Goal: Task Accomplishment & Management: Manage account settings

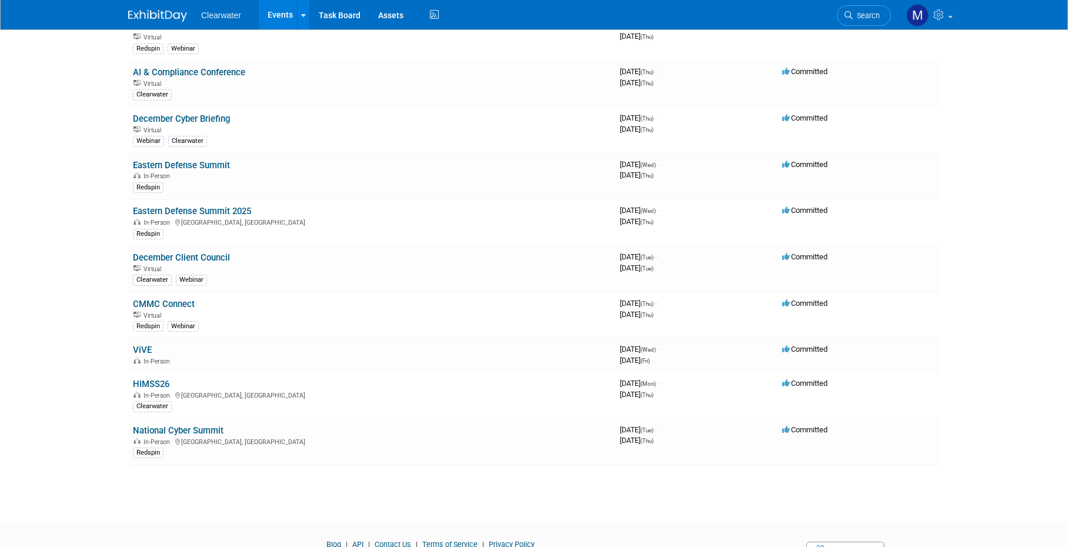
scroll to position [1006, 0]
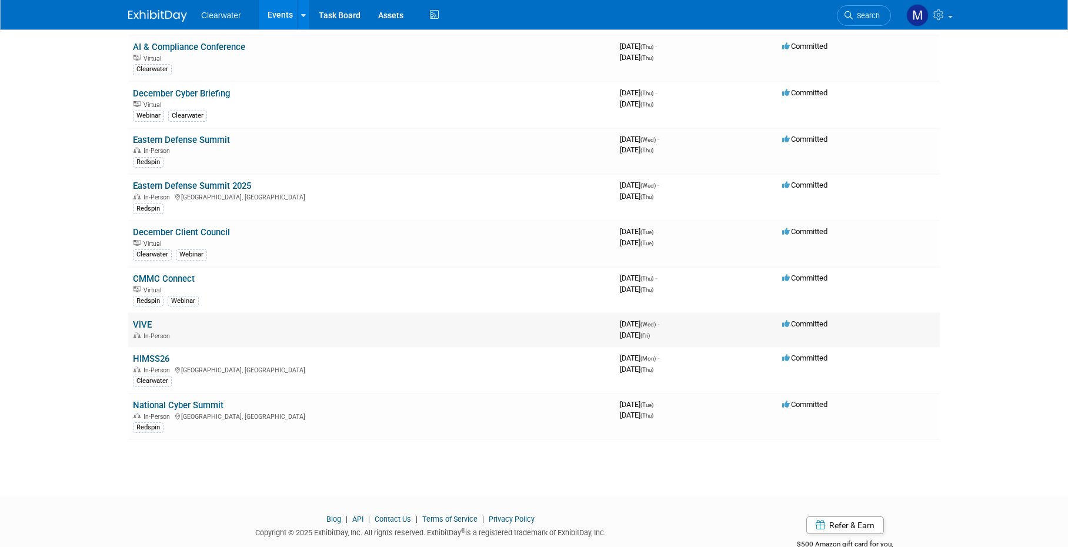
click at [143, 319] on link "ViVE" at bounding box center [142, 324] width 19 height 11
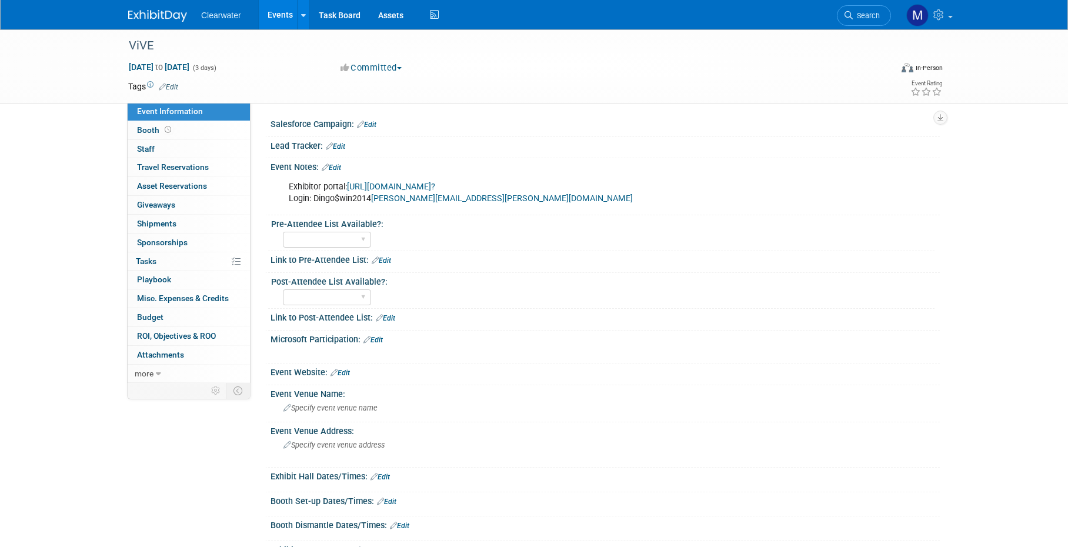
click at [341, 164] on link "Edit" at bounding box center [331, 168] width 19 height 8
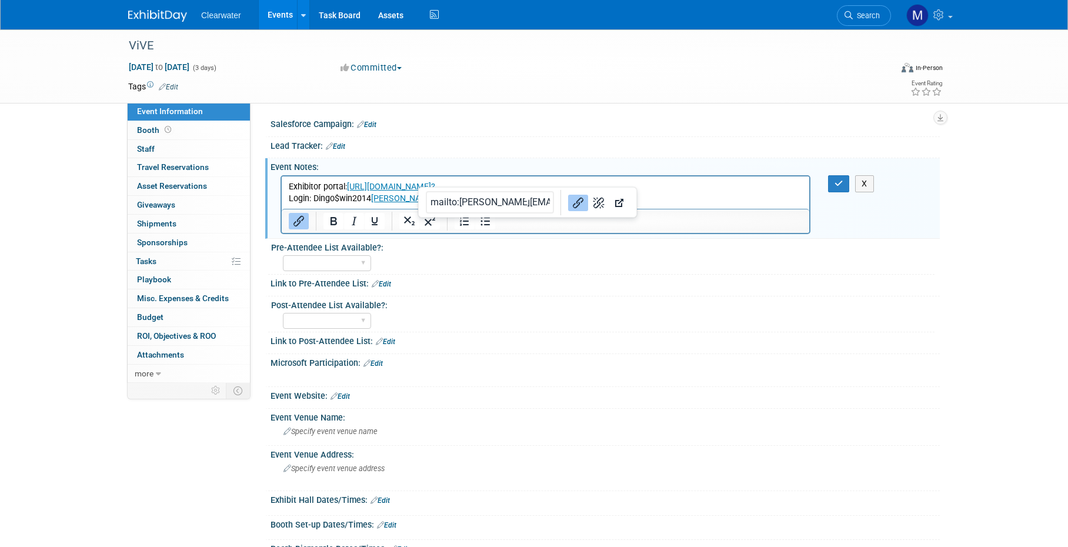
click at [543, 195] on p "Exhibitor portal: https://vive2026.exh.mapyourshow.com/7_0/main/login? Login: D…" at bounding box center [546, 193] width 514 height 24
click at [679, 196] on p "Exhibitor portal: https://vive2026.exh.mapyourshow.com/7_0/main/login? Login: D…" at bounding box center [546, 193] width 514 height 24
drag, startPoint x: 679, startPoint y: 196, endPoint x: 699, endPoint y: 195, distance: 20.0
click at [679, 196] on p "Exhibitor portal: https://vive2026.exh.mapyourshow.com/7_0/main/login? Login: D…" at bounding box center [546, 193] width 514 height 24
click at [717, 195] on p "Exhibitor portal: https://vive2026.exh.mapyourshow.com/7_0/main/login? Login: D…" at bounding box center [546, 193] width 514 height 24
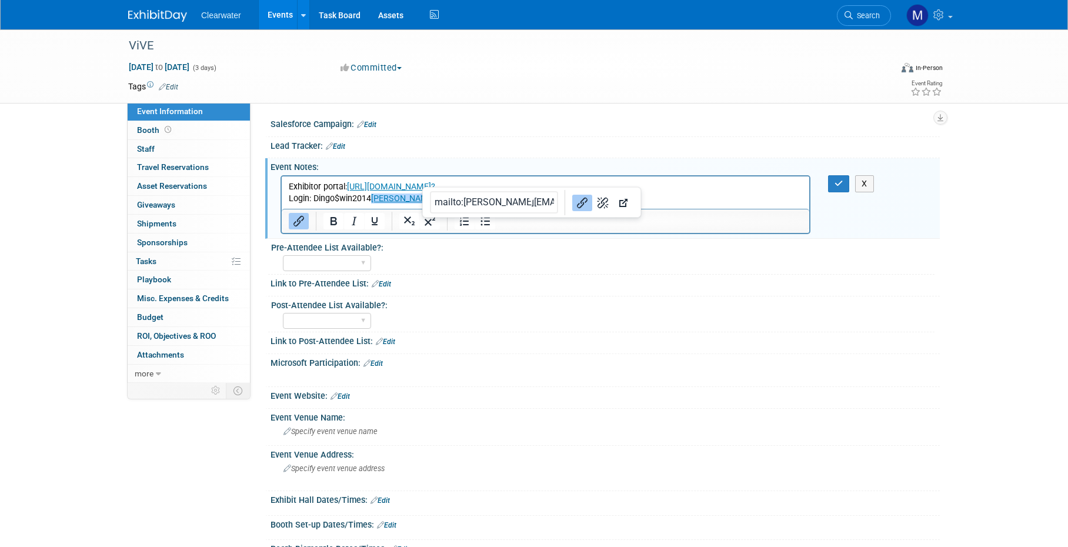
click at [695, 197] on p "Exhibitor portal: https://vive2026.exh.mapyourshow.com/7_0/main/login? Login: D…" at bounding box center [546, 193] width 514 height 24
click at [294, 188] on p "Exhibitor portal: https://vive2026.exh.mapyourshow.com/7_0/main/login? Login: D…" at bounding box center [546, 193] width 514 height 24
click at [292, 186] on p "Exhibitor portal: https://vive2026.exh.mapyourshow.com/7_0/main/login? Login: D…" at bounding box center [546, 193] width 514 height 24
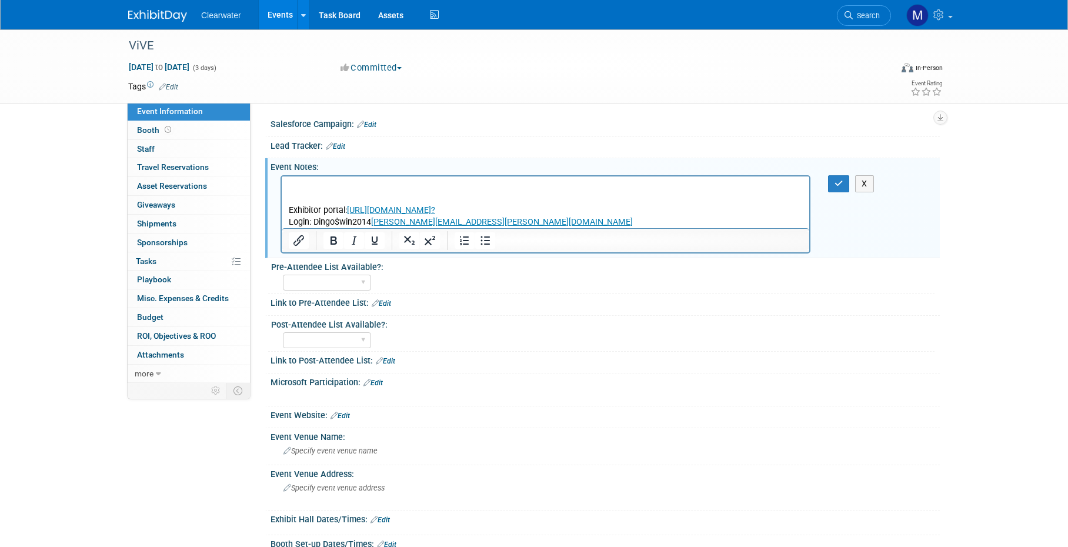
click at [344, 191] on p "Exhibitor portal: https://vive2026.exh.mapyourshow.com/7_0/main/login? Login: D…" at bounding box center [546, 204] width 514 height 47
click at [344, 188] on p "Exhibitor portal: https://vive2026.exh.mapyourshow.com/7_0/main/login? Login: D…" at bounding box center [546, 204] width 514 height 47
click at [838, 177] on button "button" at bounding box center [839, 183] width 22 height 17
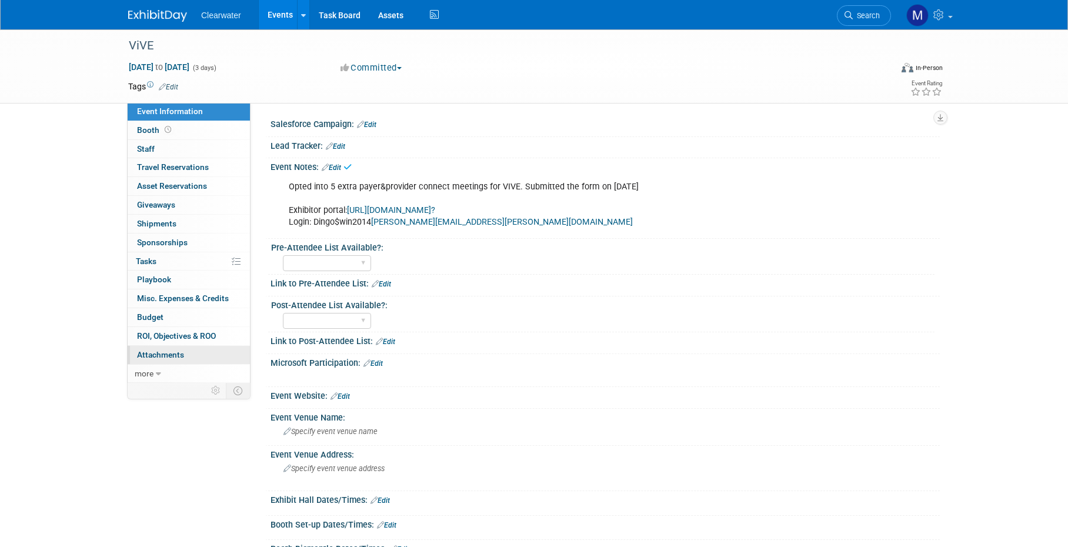
click at [163, 350] on span "Attachments 0" at bounding box center [160, 354] width 47 height 9
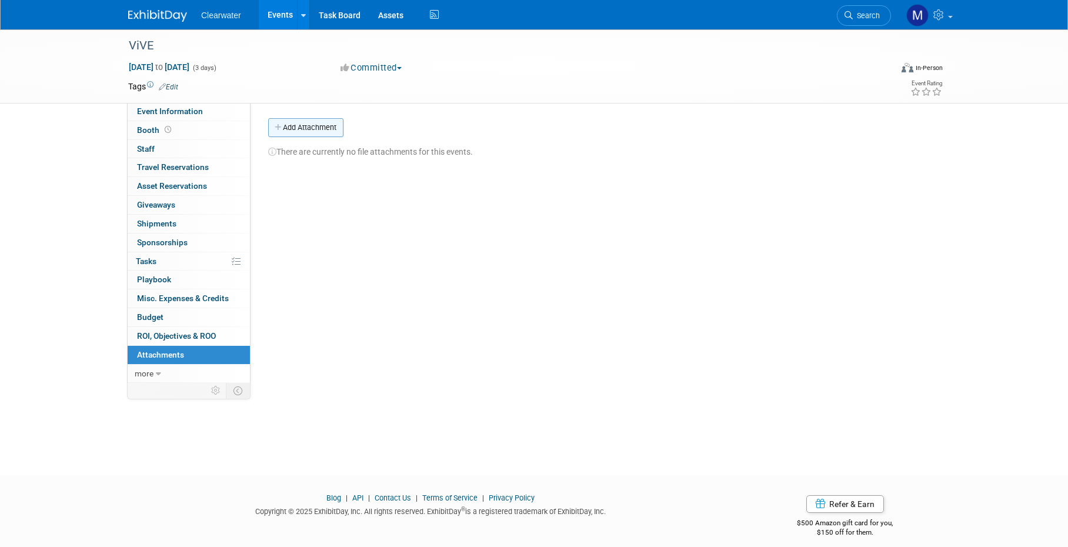
click at [318, 127] on button "Add Attachment" at bounding box center [305, 127] width 75 height 19
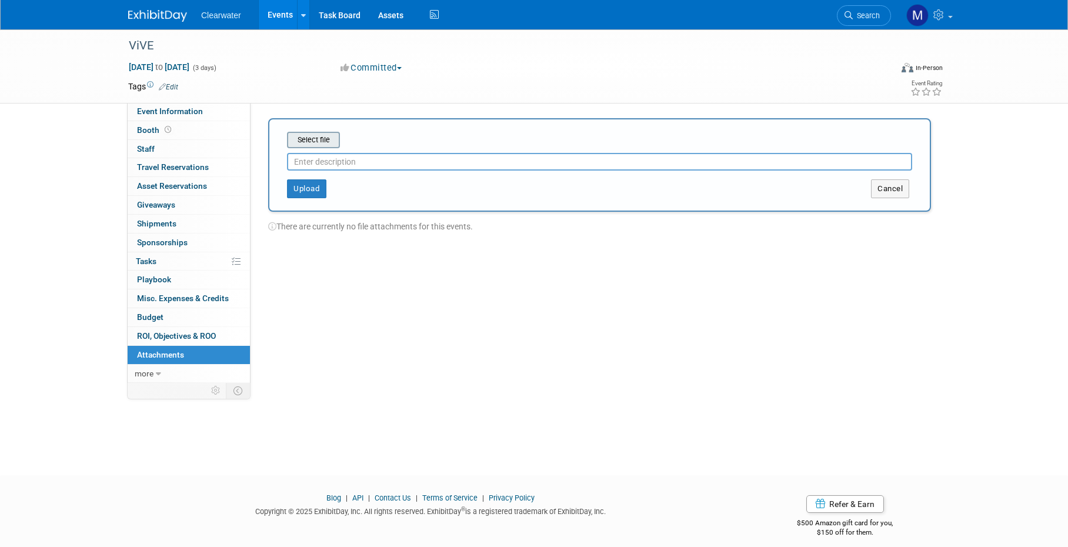
click at [326, 139] on input "file" at bounding box center [269, 140] width 140 height 14
type input "confirmation of selecting 5 extra payer provider connect meetings"
click at [292, 179] on button "Upload" at bounding box center [306, 184] width 39 height 19
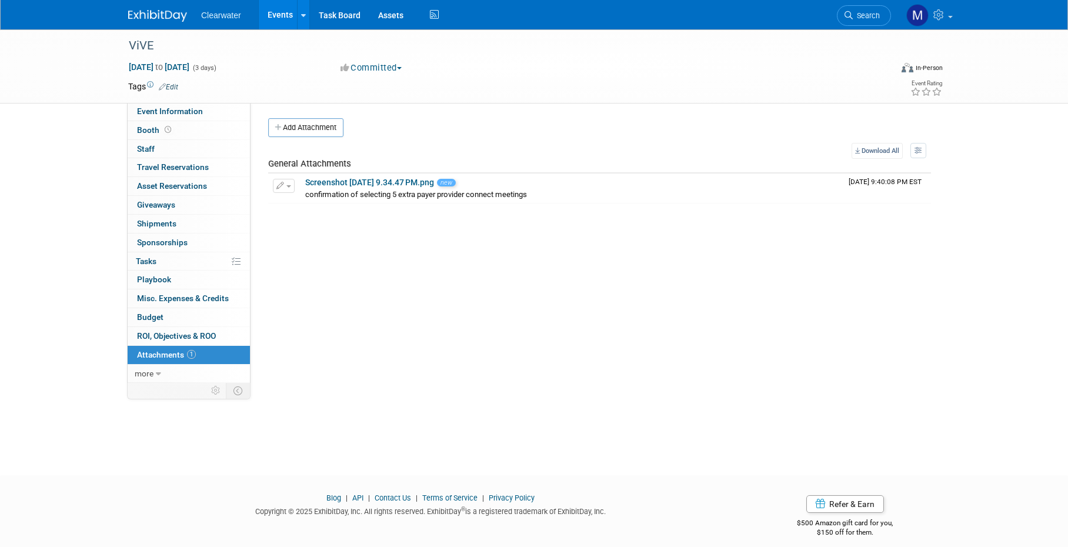
click at [175, 87] on link "Edit" at bounding box center [168, 87] width 19 height 8
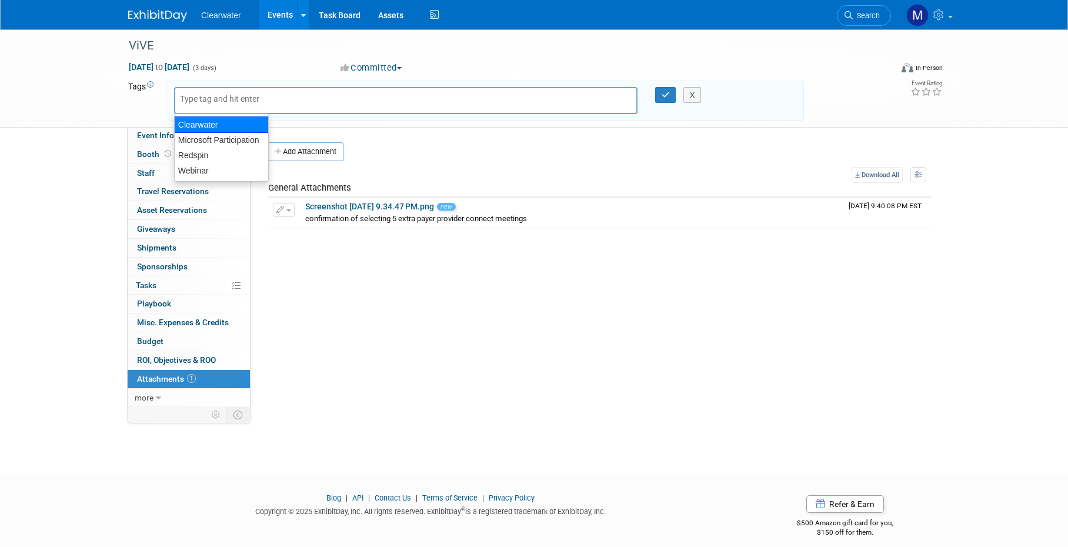
click at [222, 122] on div "Clearwater" at bounding box center [221, 124] width 95 height 16
type input "Clearwater"
click at [659, 96] on button "button" at bounding box center [665, 95] width 21 height 16
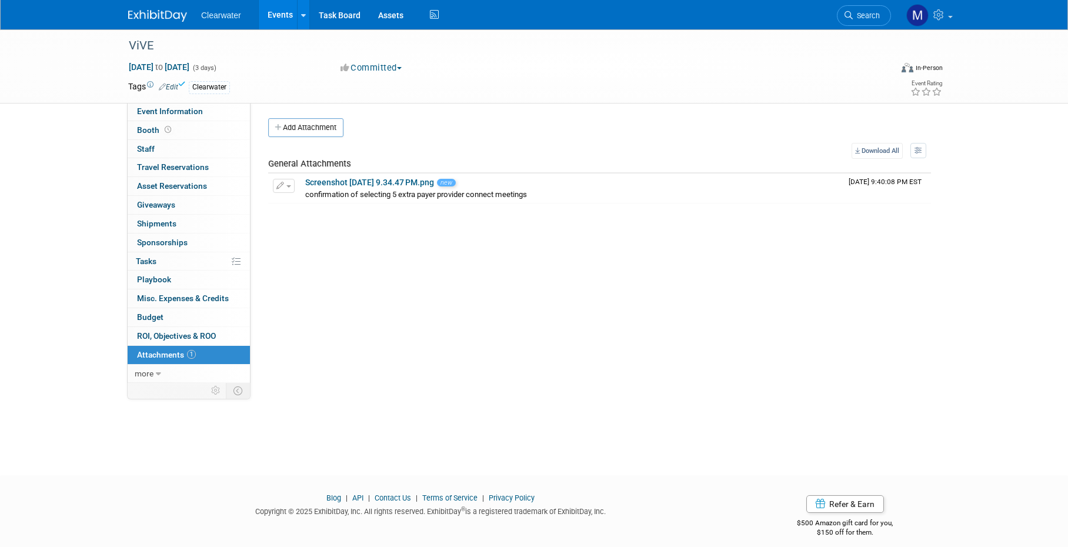
click at [286, 15] on link "Events" at bounding box center [280, 14] width 43 height 29
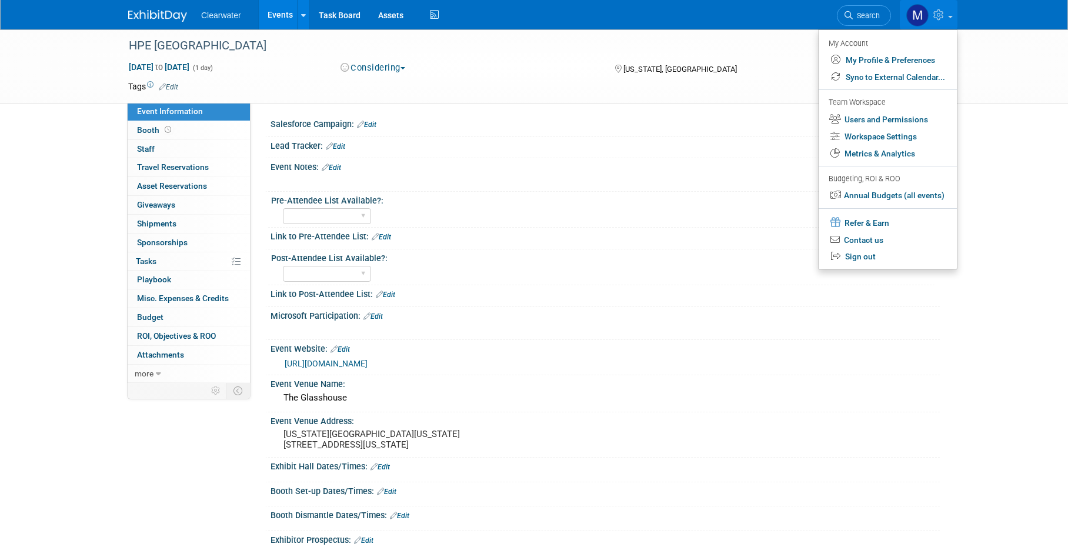
click at [270, 8] on link "Events" at bounding box center [280, 14] width 43 height 29
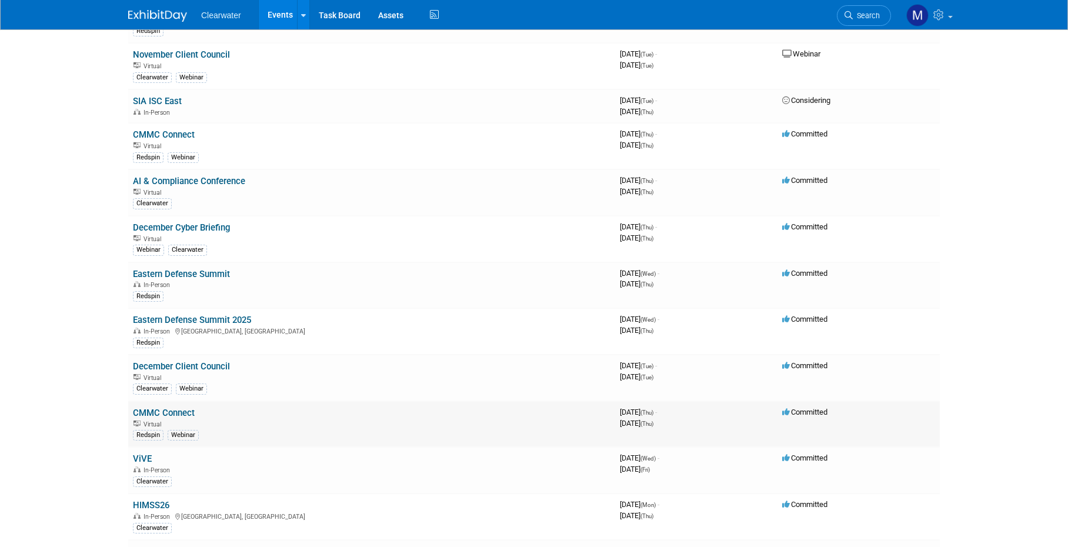
scroll to position [979, 0]
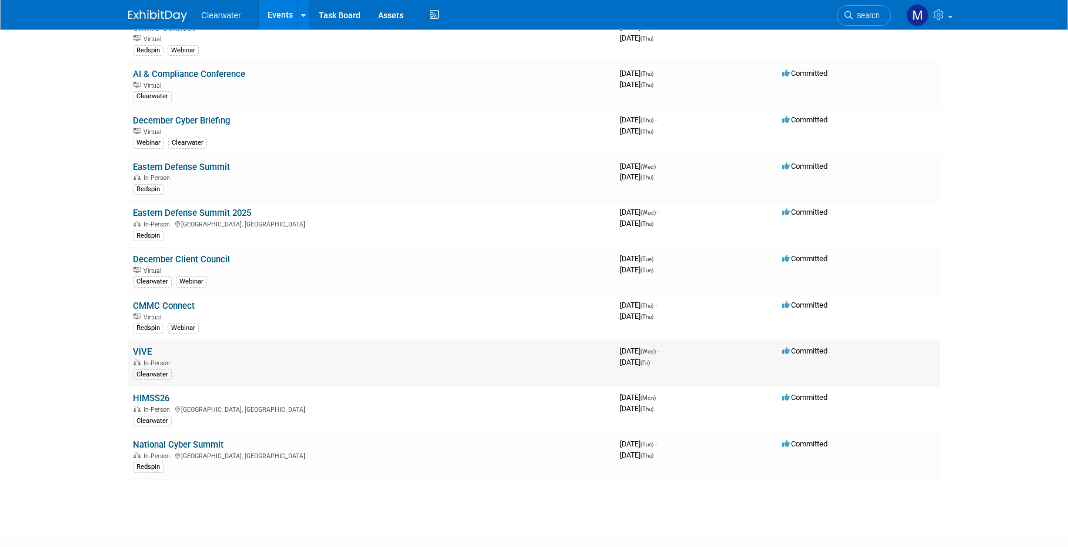
click at [146, 346] on link "ViVE" at bounding box center [142, 351] width 19 height 11
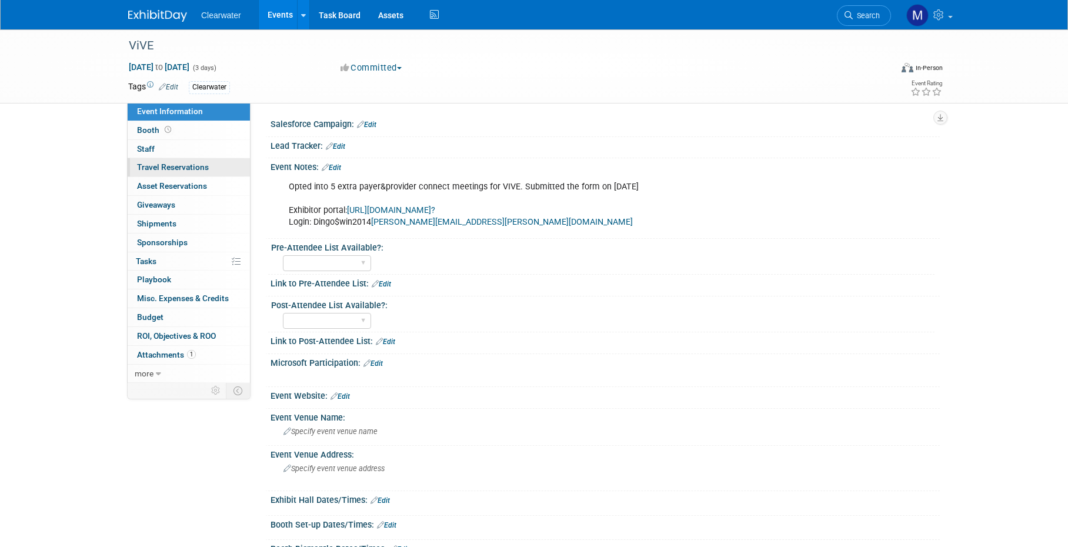
click at [175, 162] on span "Travel Reservations 0" at bounding box center [173, 166] width 72 height 9
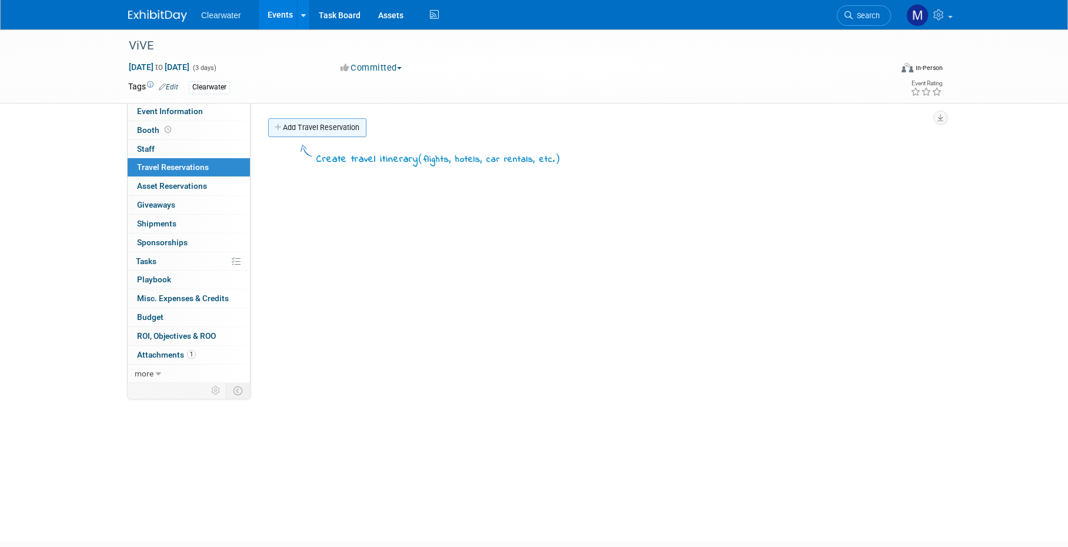
click at [333, 128] on link "Add Travel Reservation" at bounding box center [317, 127] width 98 height 19
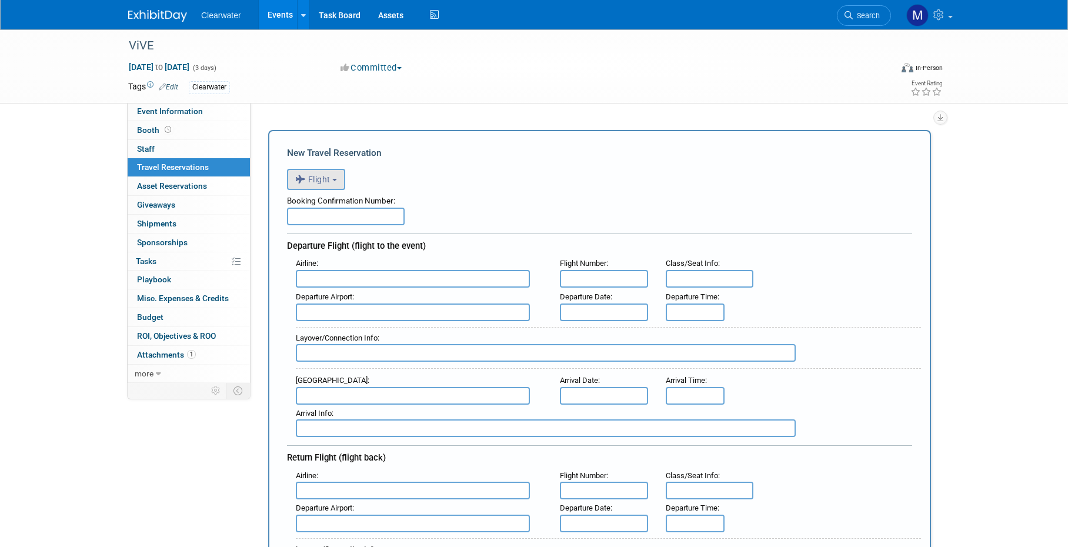
click at [341, 187] on button "Flight" at bounding box center [316, 179] width 58 height 21
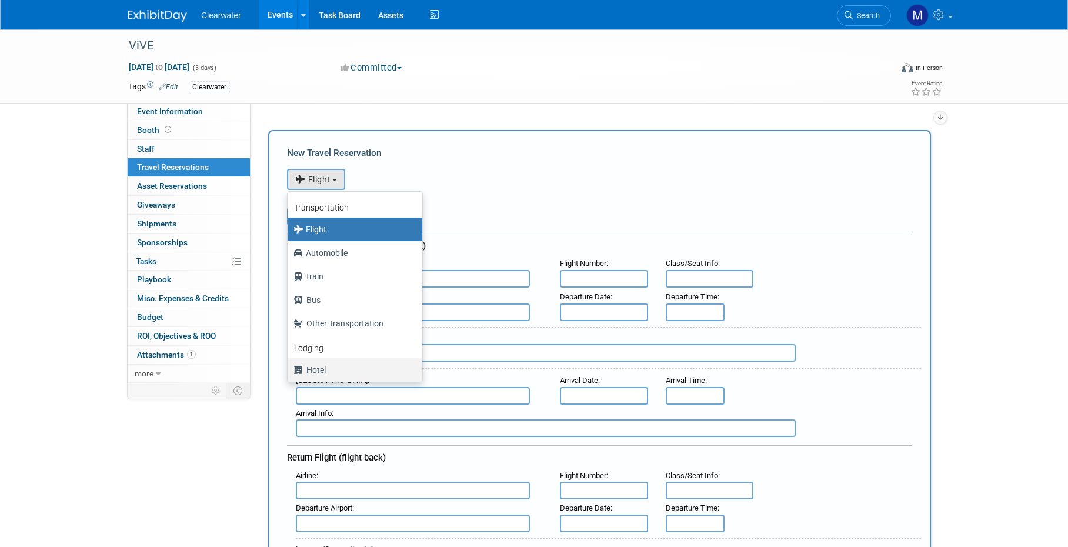
click at [342, 363] on label "Hotel" at bounding box center [352, 370] width 117 height 19
click at [289, 365] on input "Hotel" at bounding box center [286, 369] width 8 height 8
select select "6"
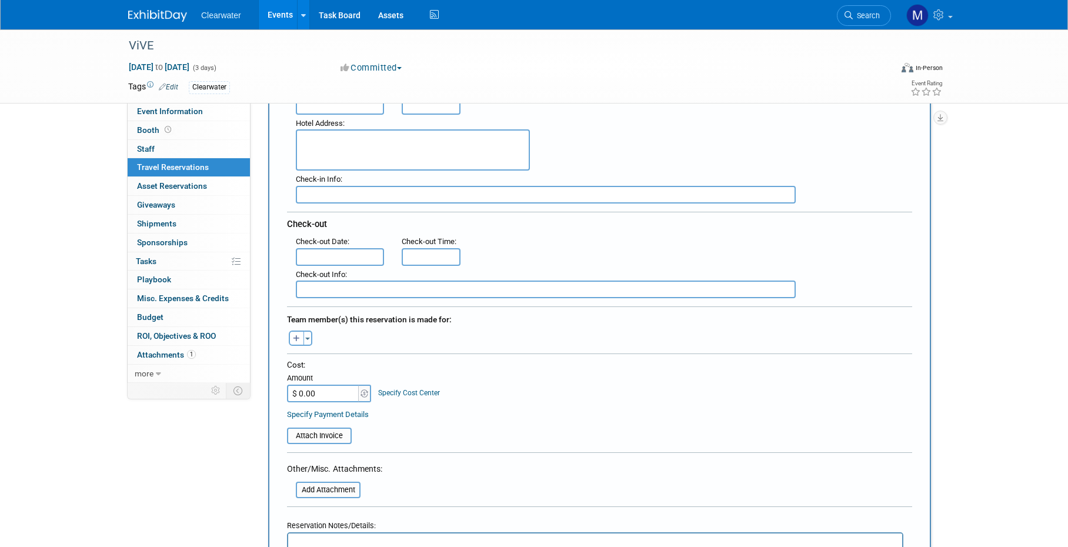
scroll to position [492, 0]
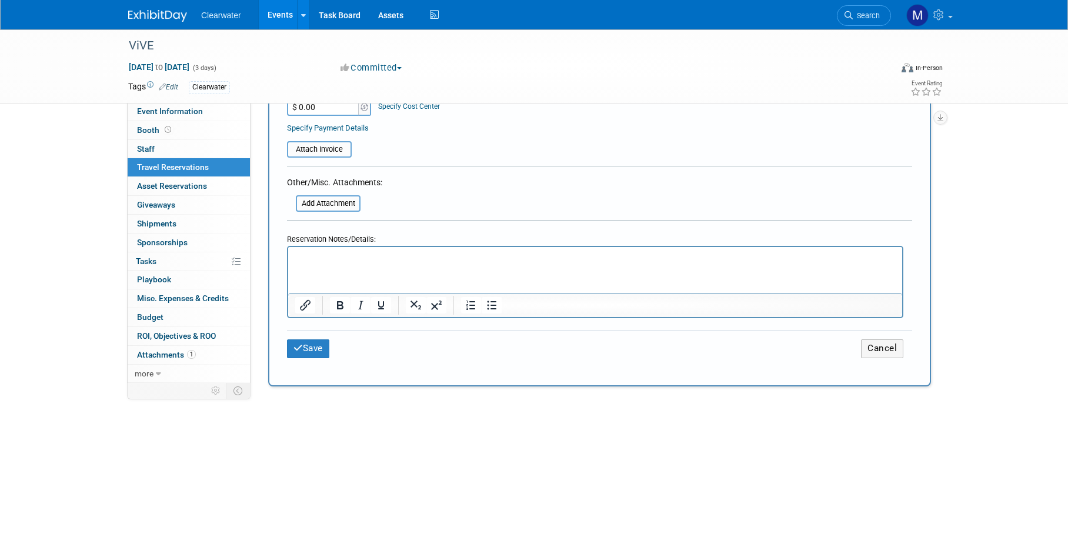
click at [355, 264] on html at bounding box center [595, 255] width 614 height 17
click at [304, 305] on icon "Insert/edit link" at bounding box center [305, 305] width 11 height 11
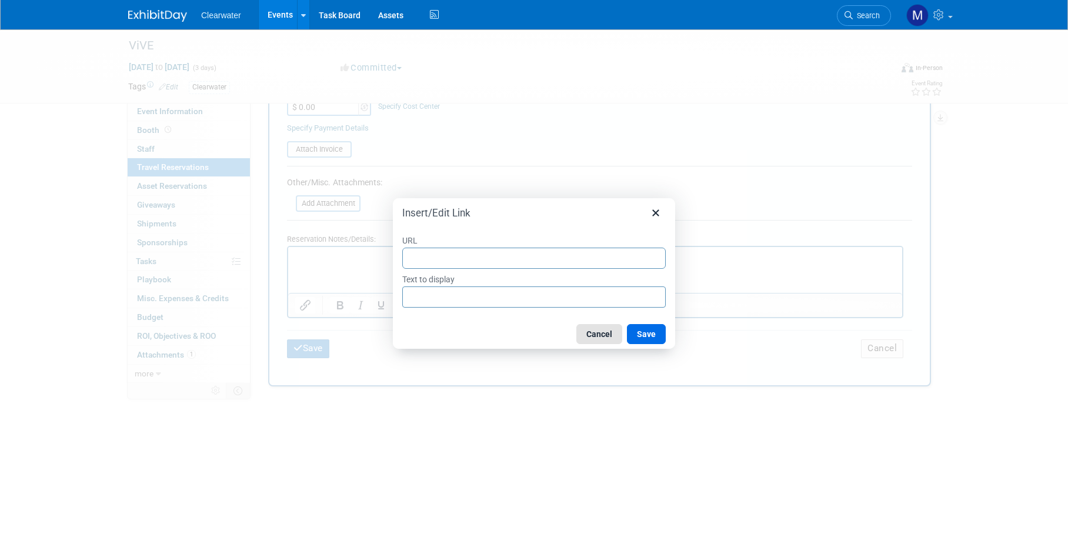
click at [590, 335] on button "Cancel" at bounding box center [599, 334] width 46 height 20
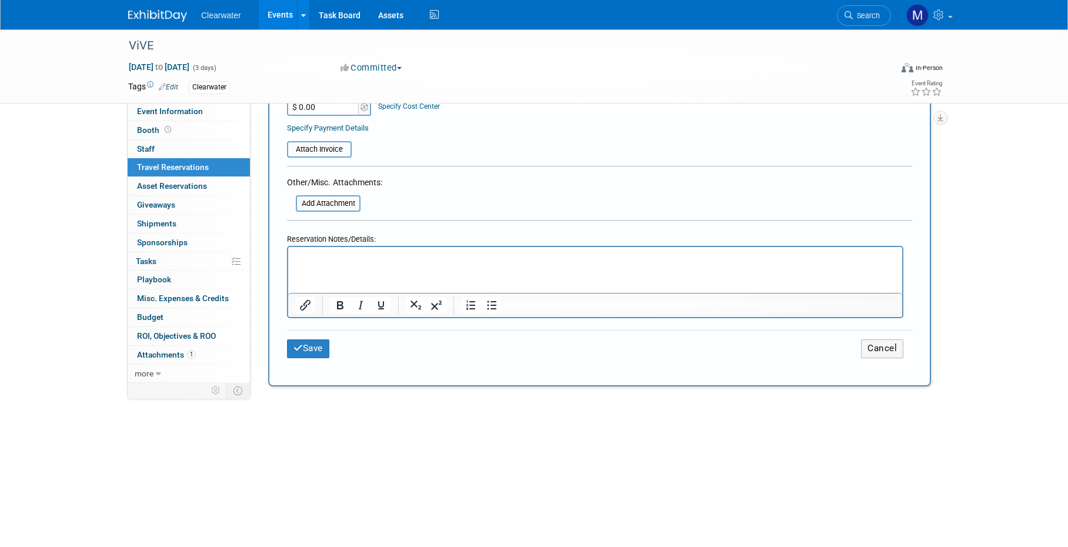
scroll to position [476, 0]
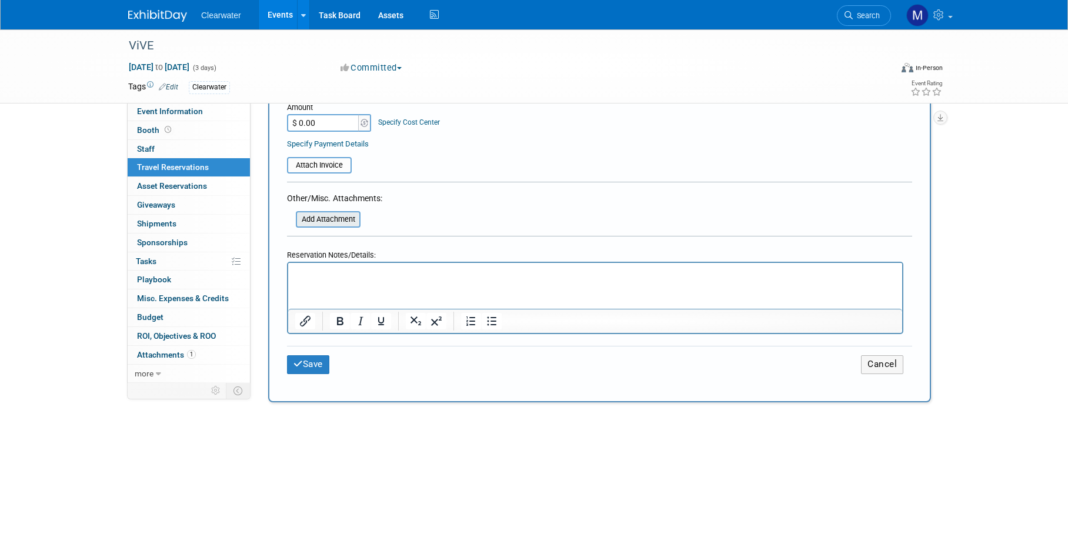
click at [341, 212] on input "file" at bounding box center [289, 219] width 140 height 14
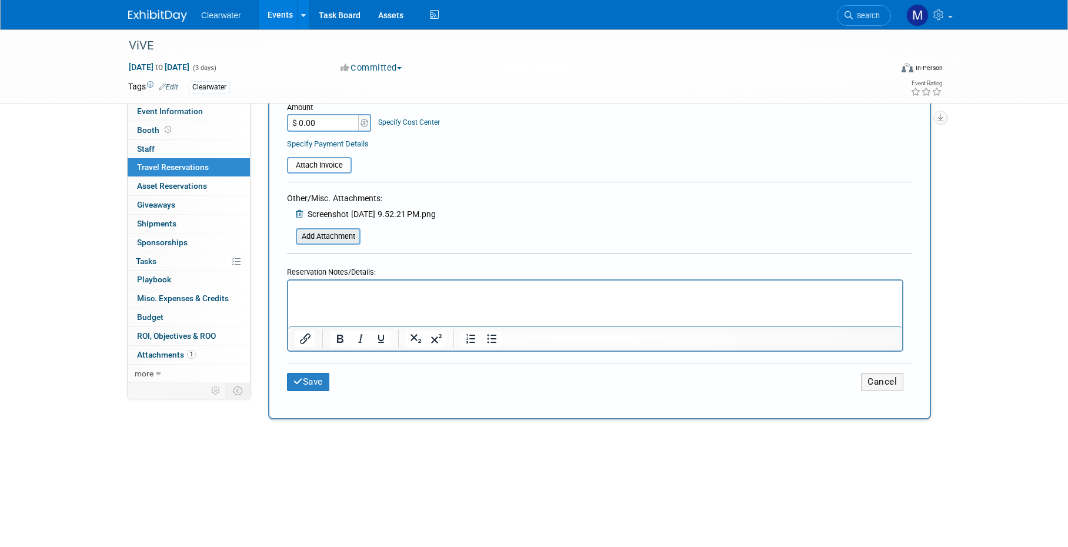
click at [337, 233] on input "file" at bounding box center [289, 236] width 140 height 14
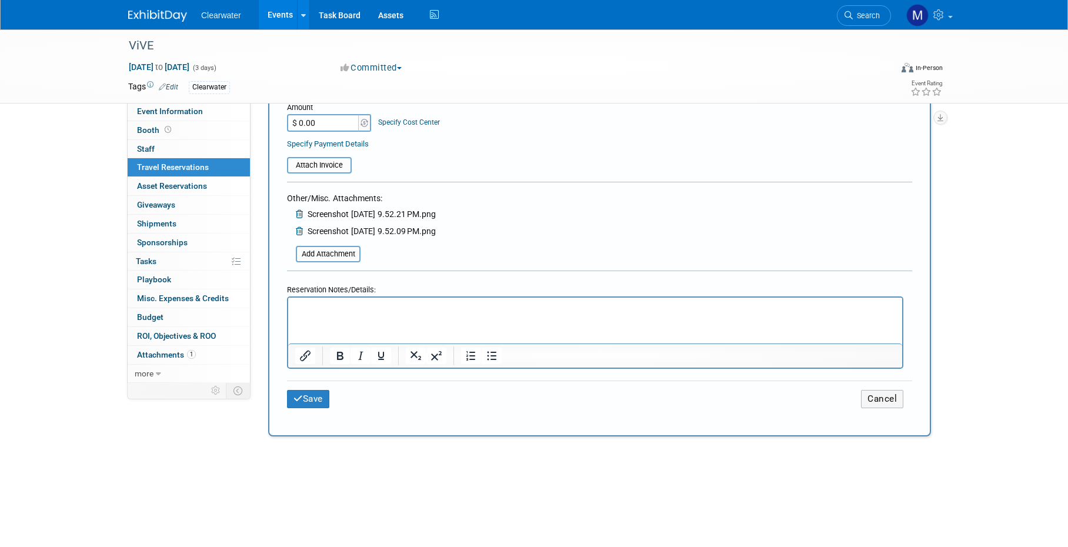
click at [353, 314] on html at bounding box center [595, 305] width 614 height 17
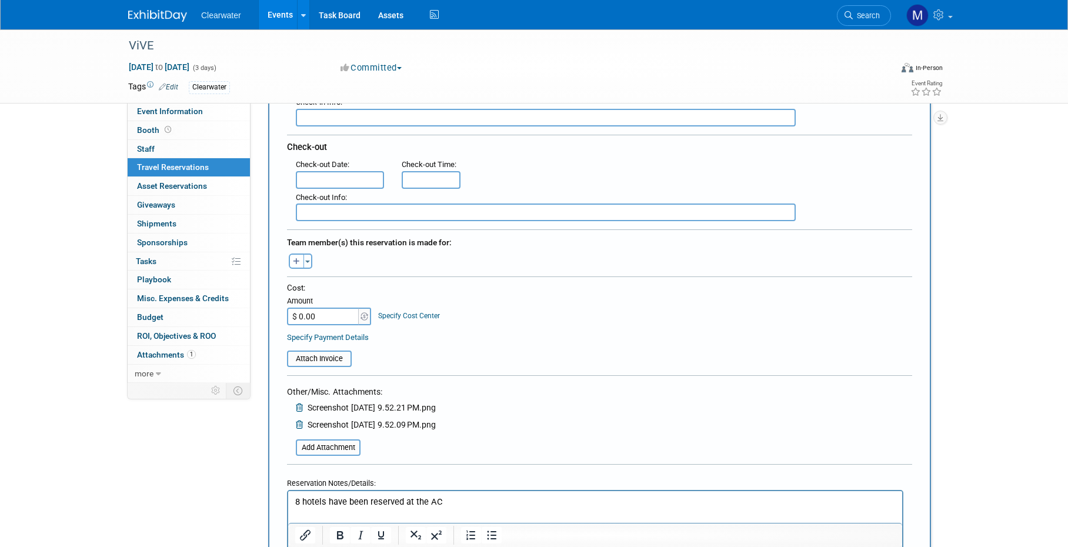
scroll to position [366, 0]
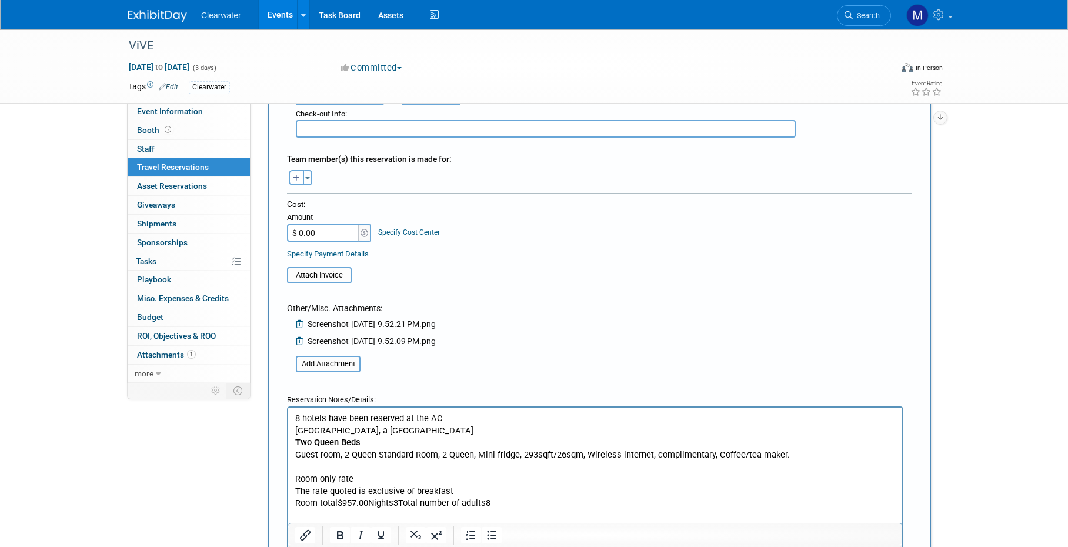
drag, startPoint x: 450, startPoint y: 416, endPoint x: 416, endPoint y: 415, distance: 34.1
click at [416, 415] on p "8 hotels have been reserved at the AC" at bounding box center [595, 418] width 601 height 12
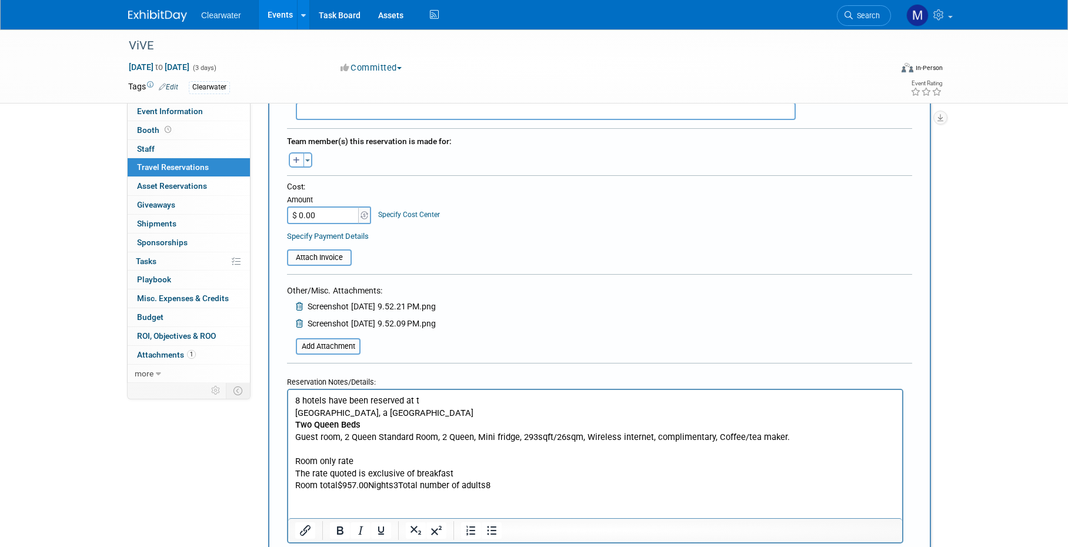
click at [370, 484] on p "Room total$957.00Nights3Total number of adults8" at bounding box center [595, 485] width 601 height 12
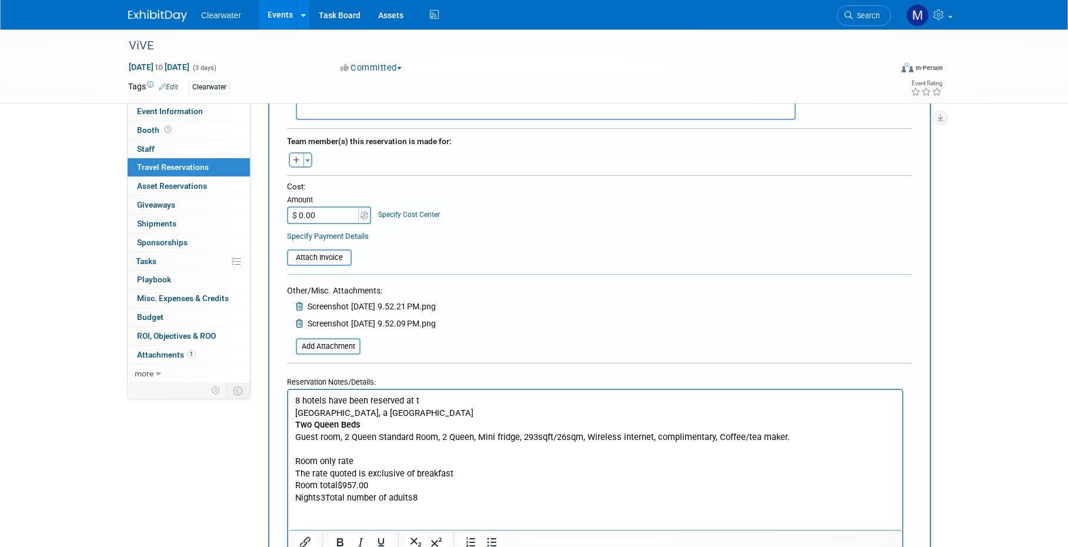
click at [323, 495] on p "Room total$957.00 Nights3Total number of adults8" at bounding box center [595, 491] width 601 height 24
click at [321, 495] on p "Room total$957.00 Nights3 Total number of adults8" at bounding box center [595, 491] width 601 height 24
drag, startPoint x: 351, startPoint y: 494, endPoint x: 366, endPoint y: 489, distance: 16.0
click at [351, 494] on p "Room total$957.00 Nights 3 Total number of adults8" at bounding box center [595, 491] width 601 height 24
click at [360, 506] on p "Room total$957.00 Nights 3 Total number of adults8" at bounding box center [595, 497] width 601 height 36
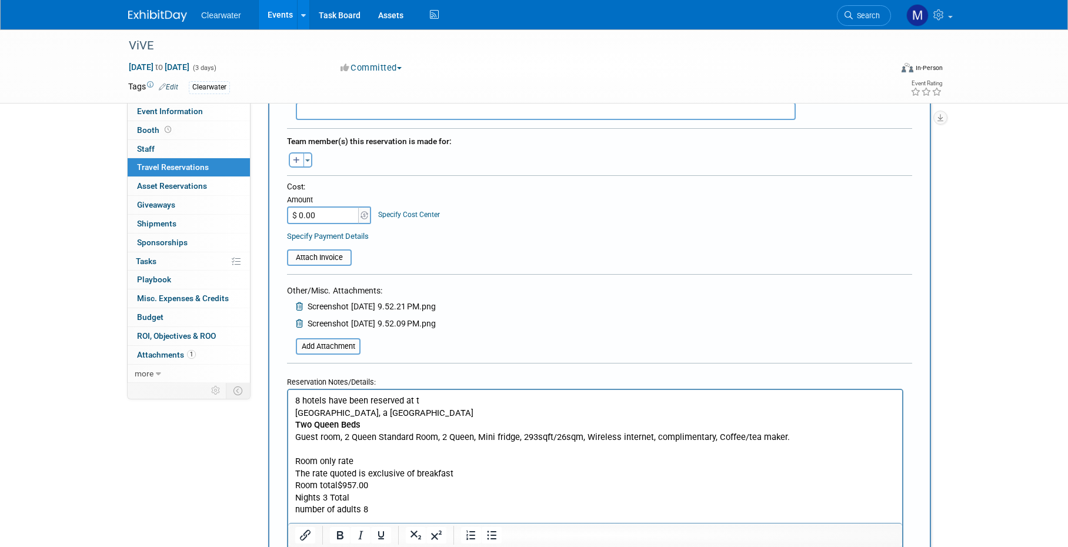
click at [444, 496] on p "Room total$957.00 Nights 3 Total number of adults 8" at bounding box center [595, 497] width 601 height 36
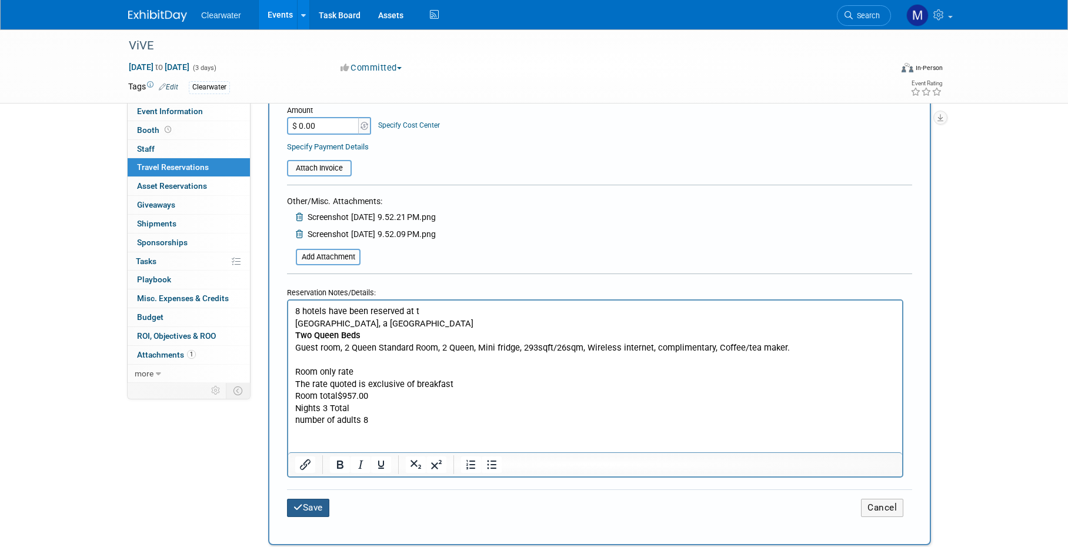
click at [324, 502] on button "Save" at bounding box center [308, 508] width 42 height 18
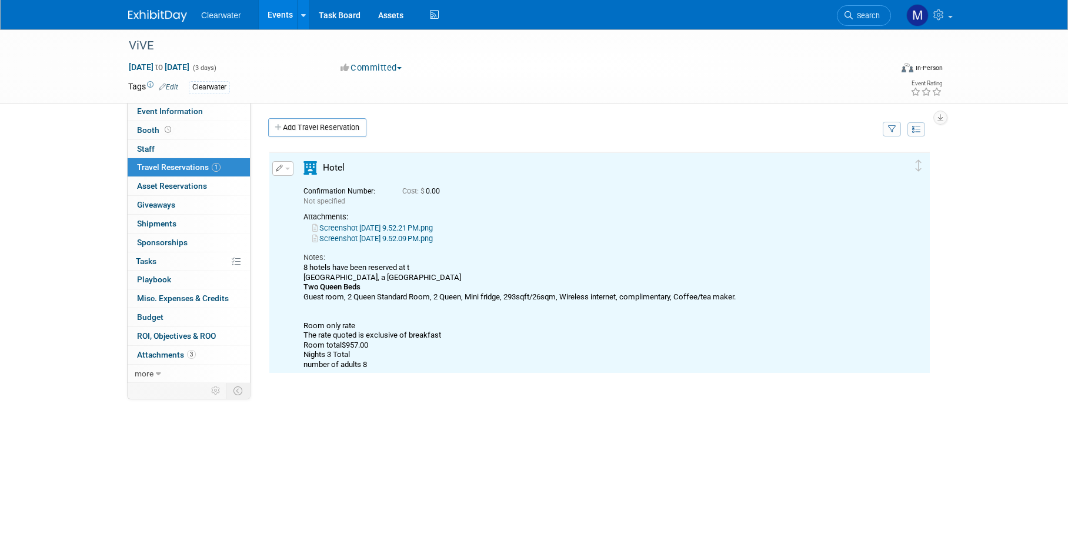
scroll to position [0, 0]
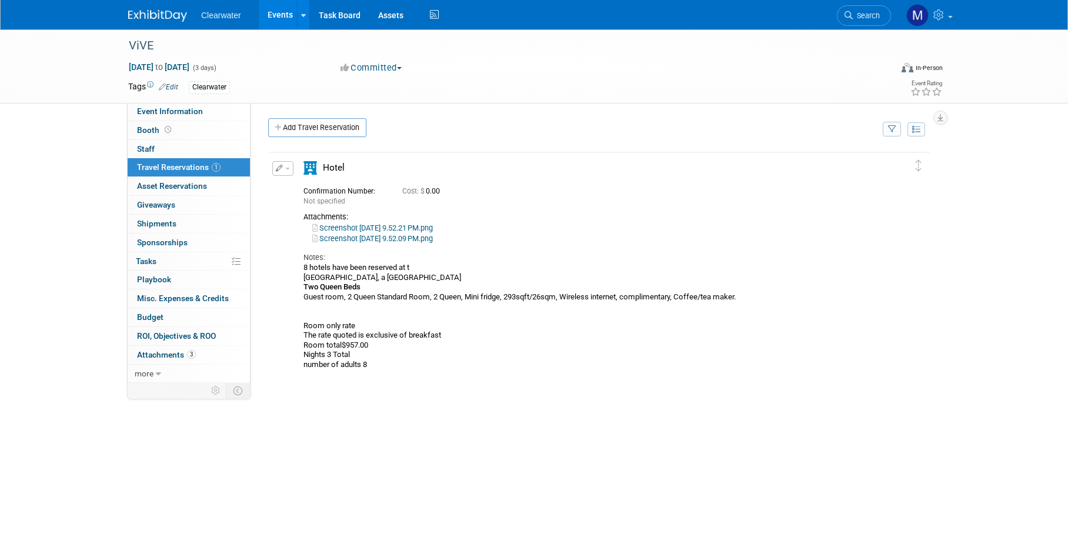
click at [288, 170] on button "button" at bounding box center [282, 168] width 21 height 15
click at [325, 188] on button "Edit Reservation" at bounding box center [322, 189] width 99 height 17
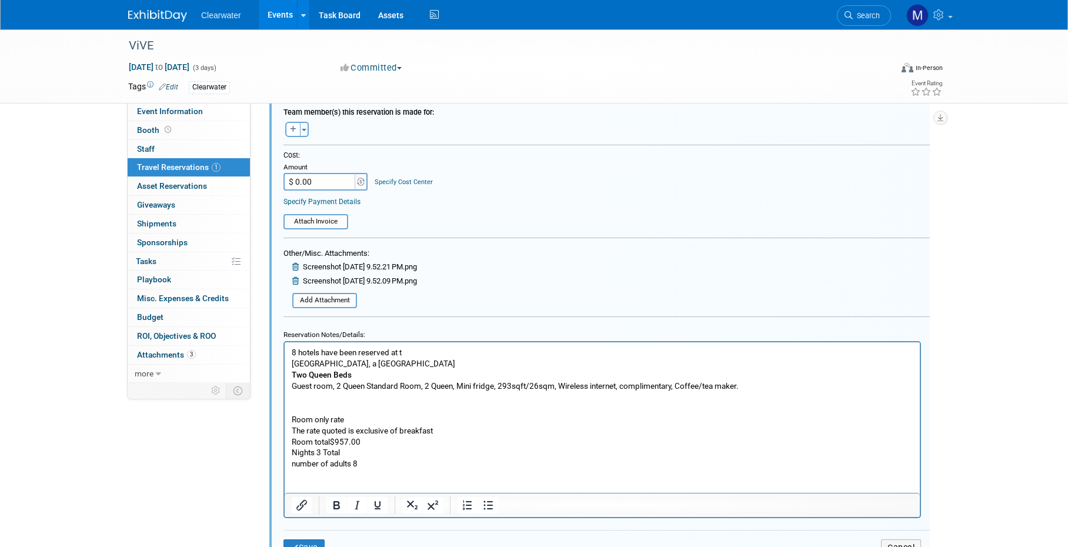
scroll to position [474, 0]
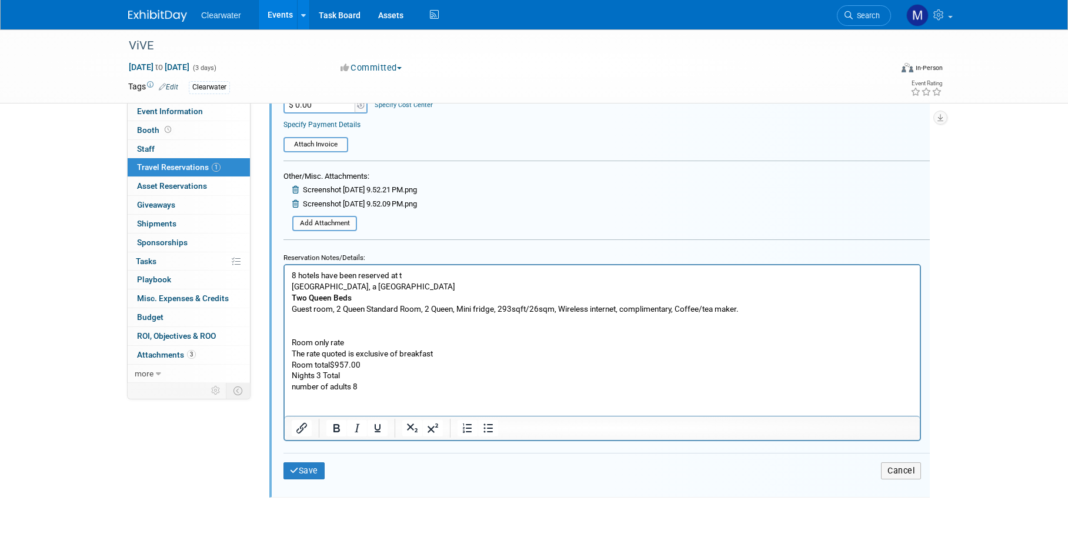
click at [379, 381] on p "8 hotels have been reserved at t [GEOGRAPHIC_DATA], a [GEOGRAPHIC_DATA] Guest r…" at bounding box center [603, 331] width 622 height 122
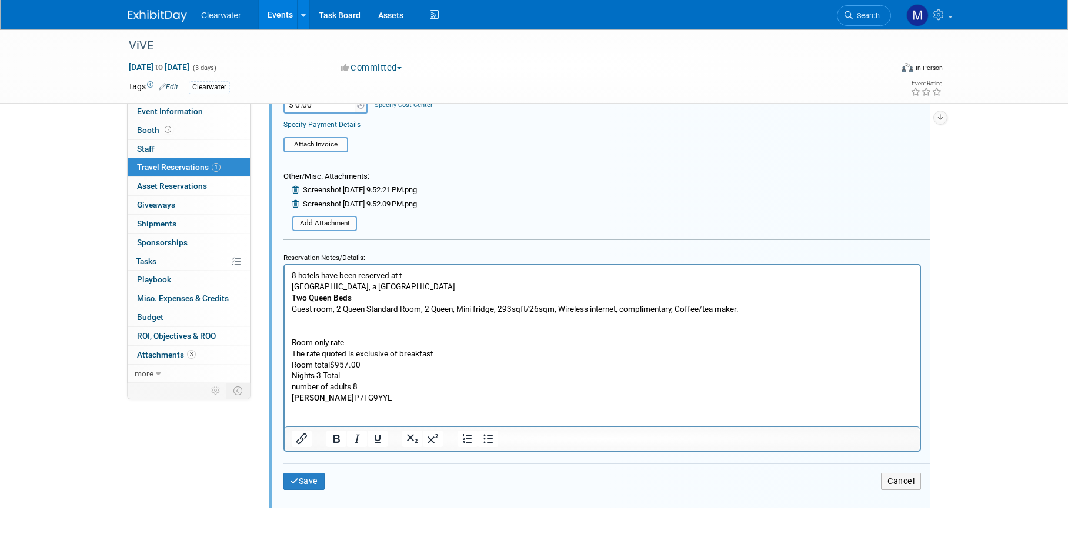
click at [291, 392] on html "8 hotels have been reserved at t [GEOGRAPHIC_DATA], a [GEOGRAPHIC_DATA] Guest r…" at bounding box center [602, 334] width 635 height 138
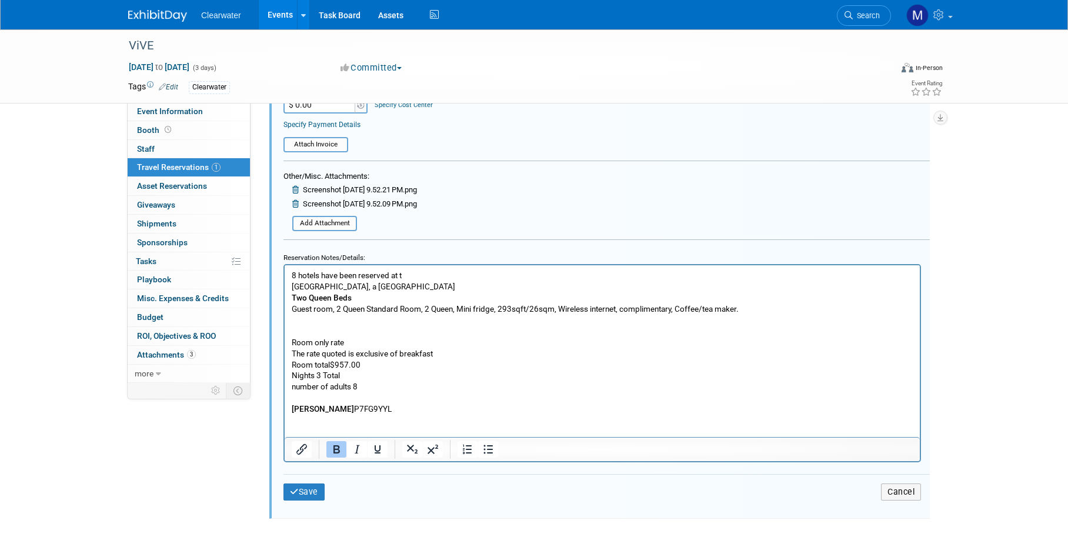
click at [342, 404] on b "[PERSON_NAME]" at bounding box center [323, 408] width 62 height 9
click at [413, 406] on p "8 hotels have been reserved at t [GEOGRAPHIC_DATA], a [GEOGRAPHIC_DATA] Guest r…" at bounding box center [603, 342] width 622 height 145
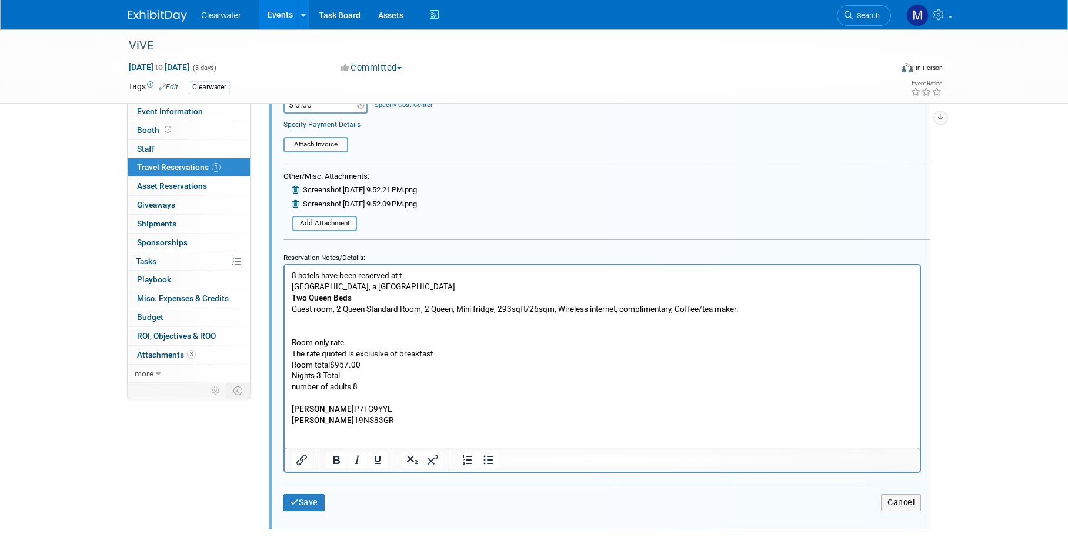
click at [332, 415] on p "[PERSON_NAME] 19NS83GR" at bounding box center [603, 420] width 622 height 11
click at [377, 418] on p "[PERSON_NAME] 19NS83GR" at bounding box center [603, 420] width 622 height 11
click at [333, 423] on p "[PERSON_NAME] 19NS83GR [PERSON_NAME] 27MVVQEO" at bounding box center [603, 426] width 622 height 22
click at [384, 424] on p "[PERSON_NAME] 19NS83GR [PERSON_NAME] 27MVVQEO" at bounding box center [603, 426] width 622 height 22
click at [427, 275] on p "8 hotels have been reserved at t [GEOGRAPHIC_DATA], a [GEOGRAPHIC_DATA] Guest r…" at bounding box center [603, 342] width 622 height 145
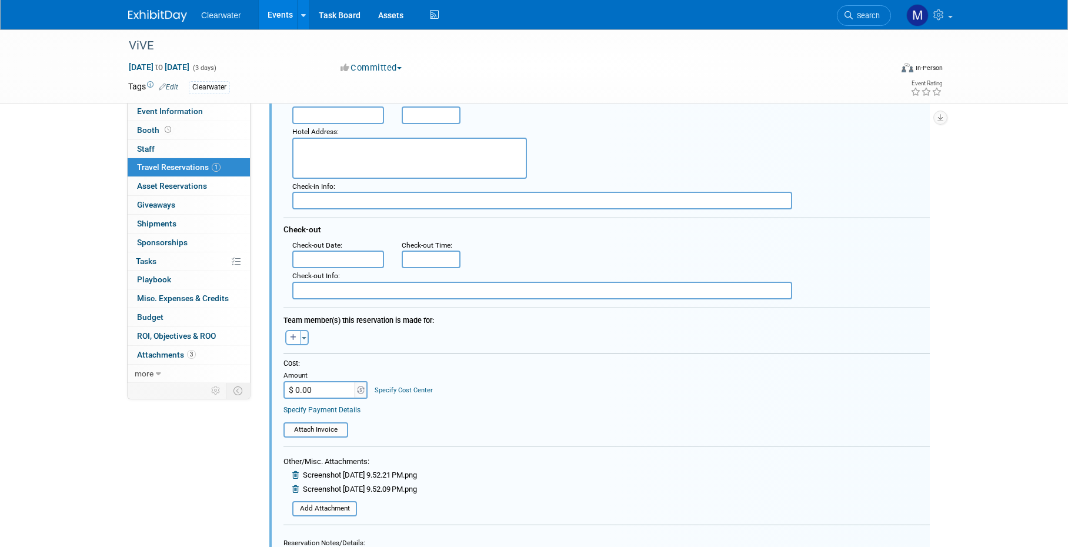
scroll to position [164, 0]
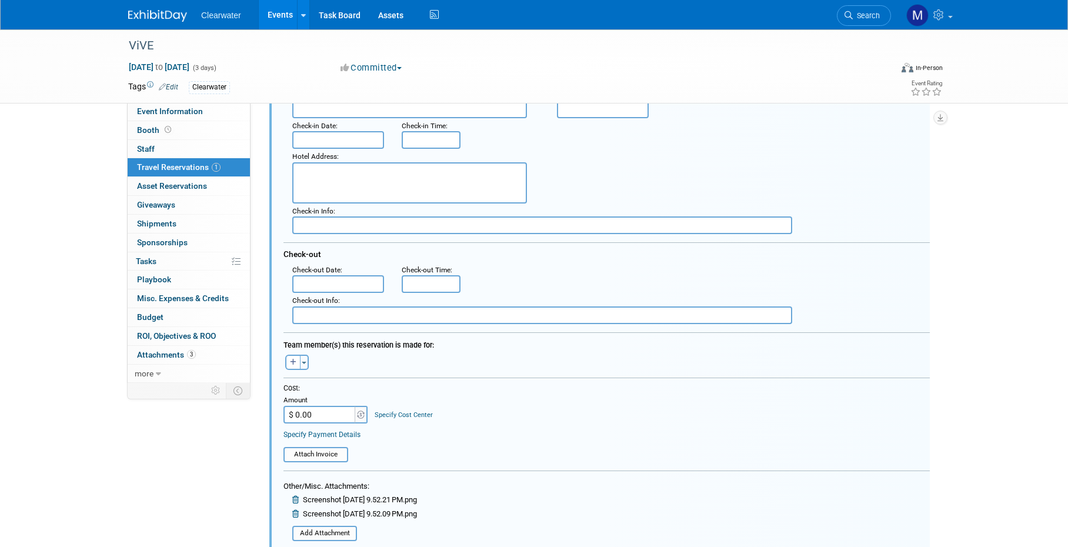
click at [323, 281] on input "text" at bounding box center [338, 284] width 92 height 18
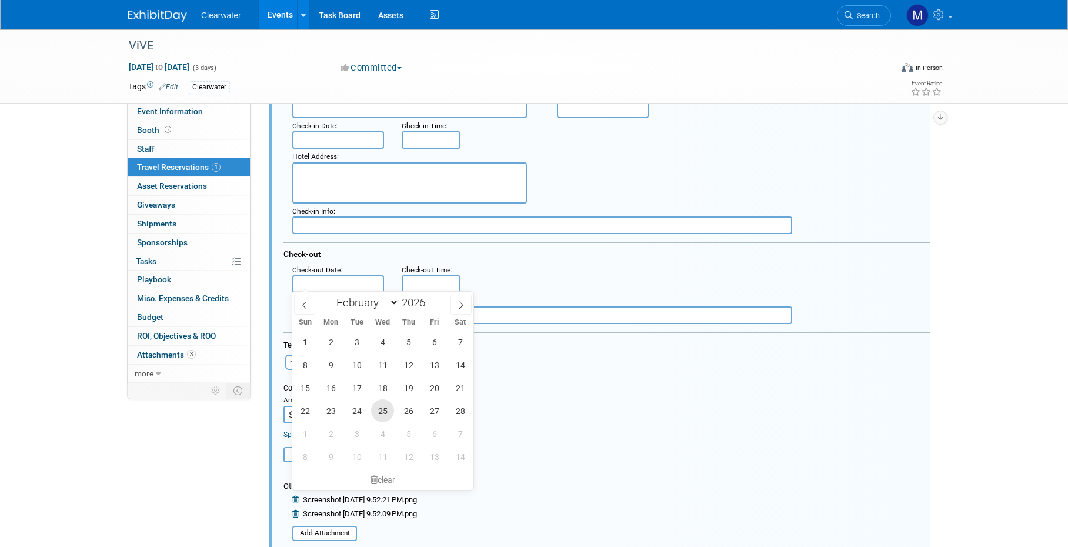
click at [381, 411] on span "25" at bounding box center [382, 410] width 23 height 23
type input "[DATE]"
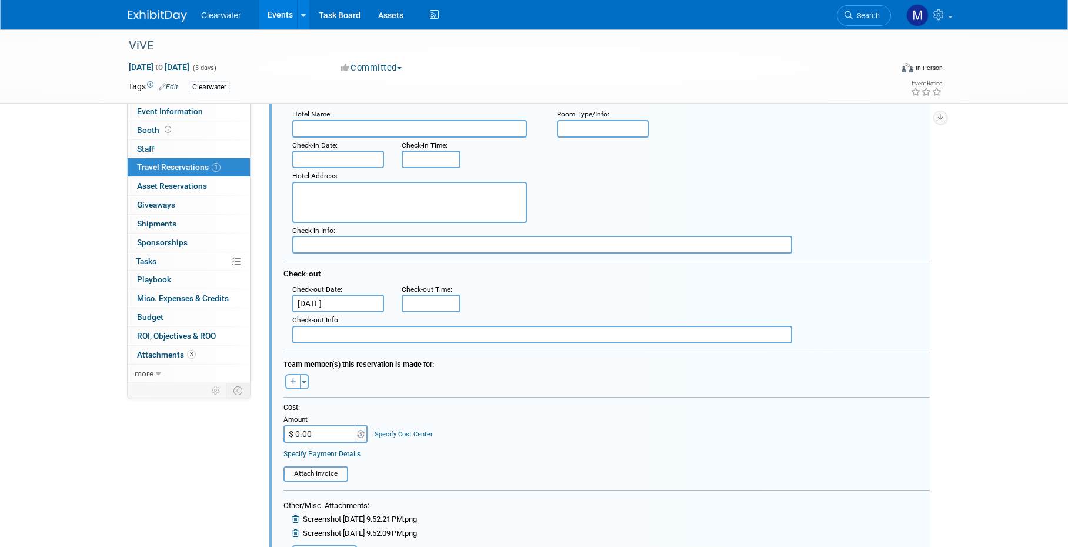
scroll to position [123, 0]
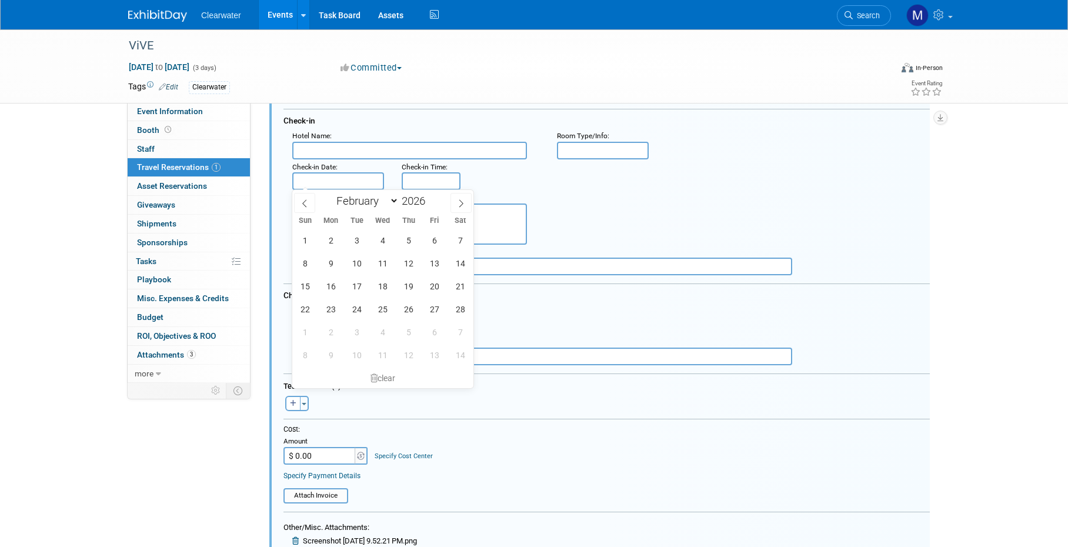
click at [349, 181] on input "text" at bounding box center [338, 181] width 92 height 18
click at [305, 315] on span "22" at bounding box center [305, 309] width 23 height 23
type input "[DATE]"
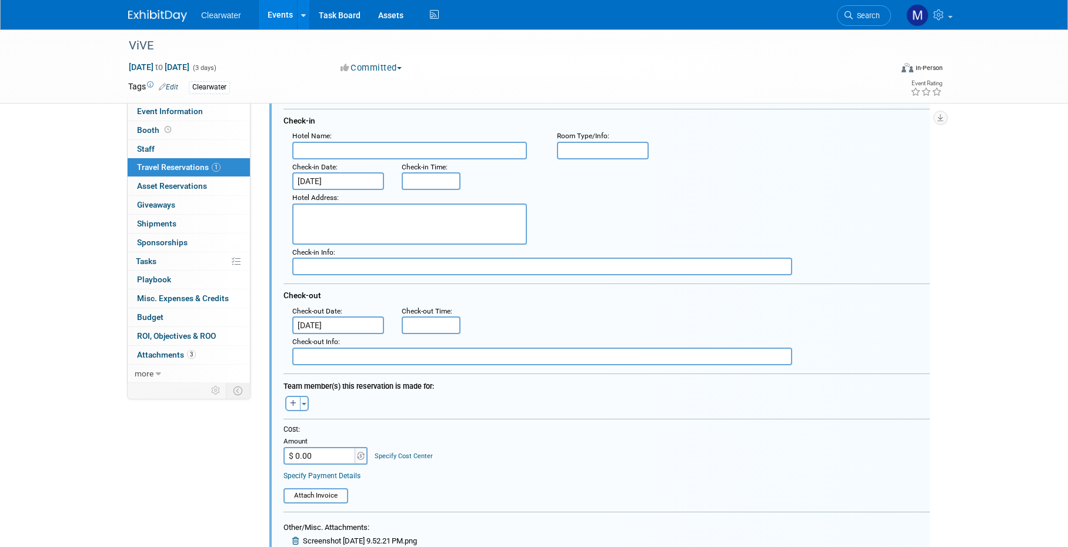
click at [617, 199] on div "Hotel Address :" at bounding box center [611, 217] width 655 height 55
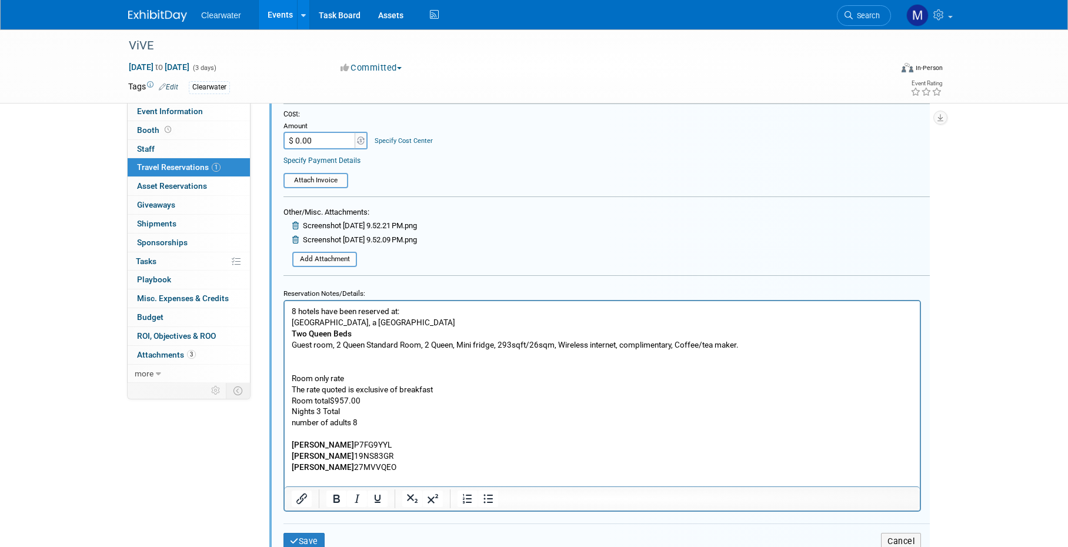
scroll to position [535, 0]
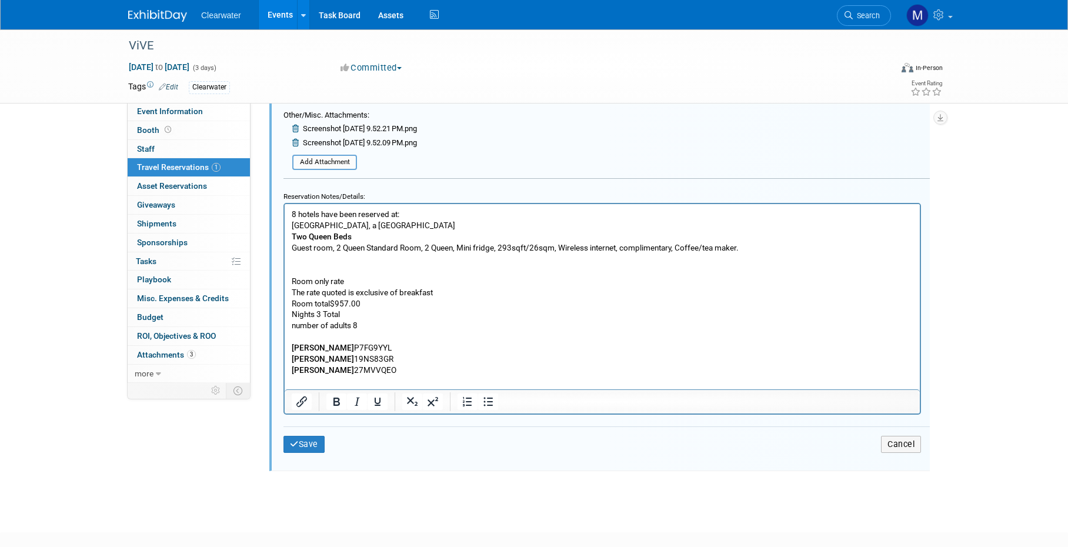
click at [396, 362] on p "[PERSON_NAME] 19NS83GR [PERSON_NAME] 27MVVQEO" at bounding box center [603, 370] width 622 height 34
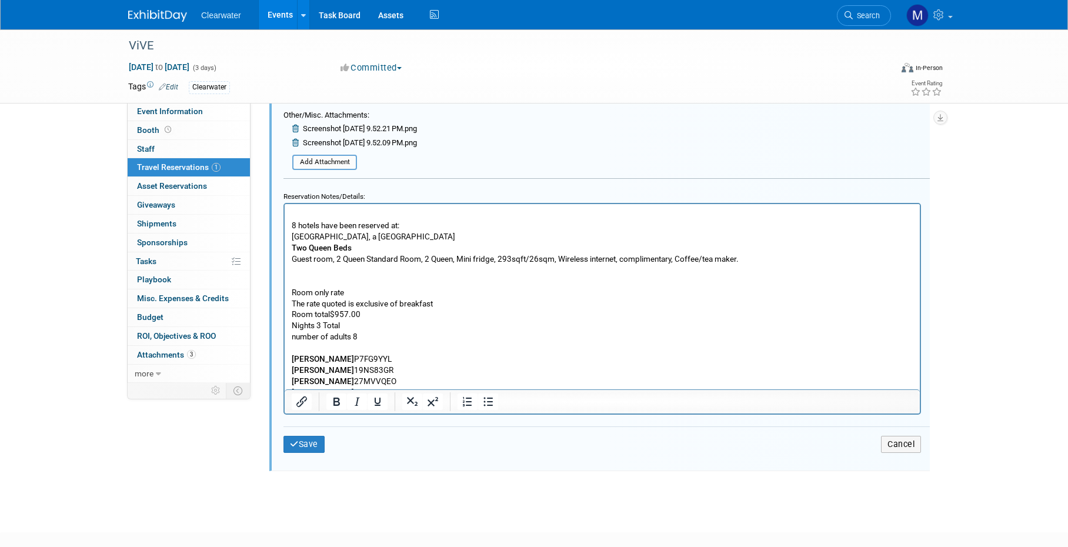
scroll to position [603, 0]
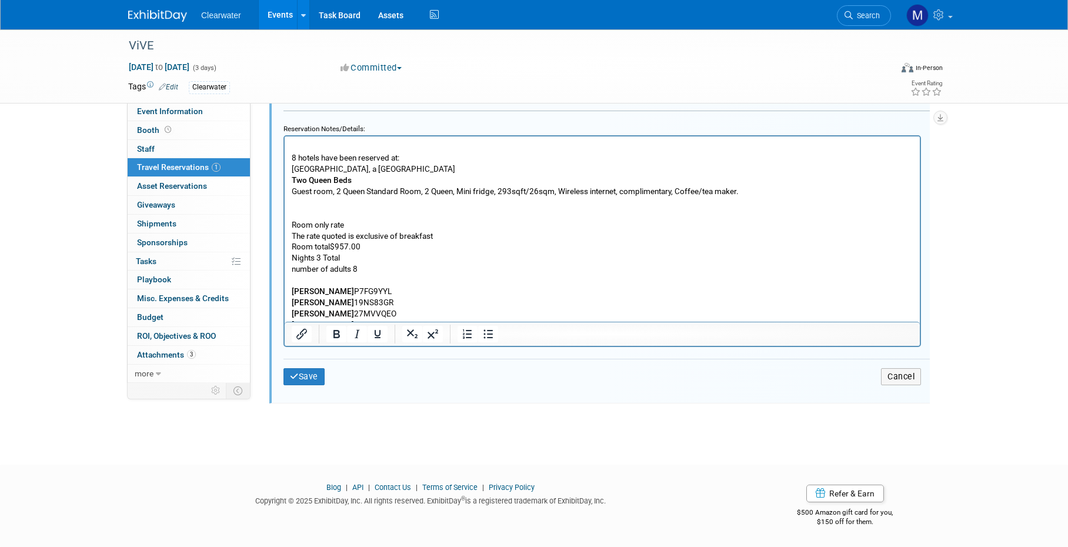
click at [385, 307] on p "[PERSON_NAME] 19NS83GR [PERSON_NAME] 27MVVQEO [PERSON_NAME] SQ1LIKDO" at bounding box center [603, 314] width 622 height 34
click at [404, 314] on p "[PERSON_NAME] 19NS83GR [PERSON_NAME] 27MVVQEO [PERSON_NAME] SQ1LIKDO" at bounding box center [603, 314] width 622 height 34
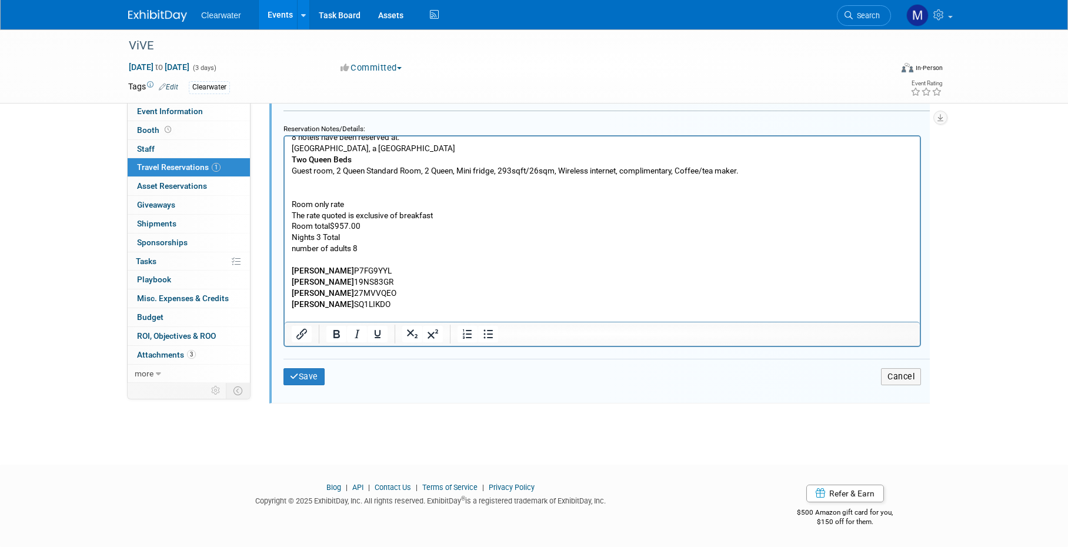
scroll to position [31, 0]
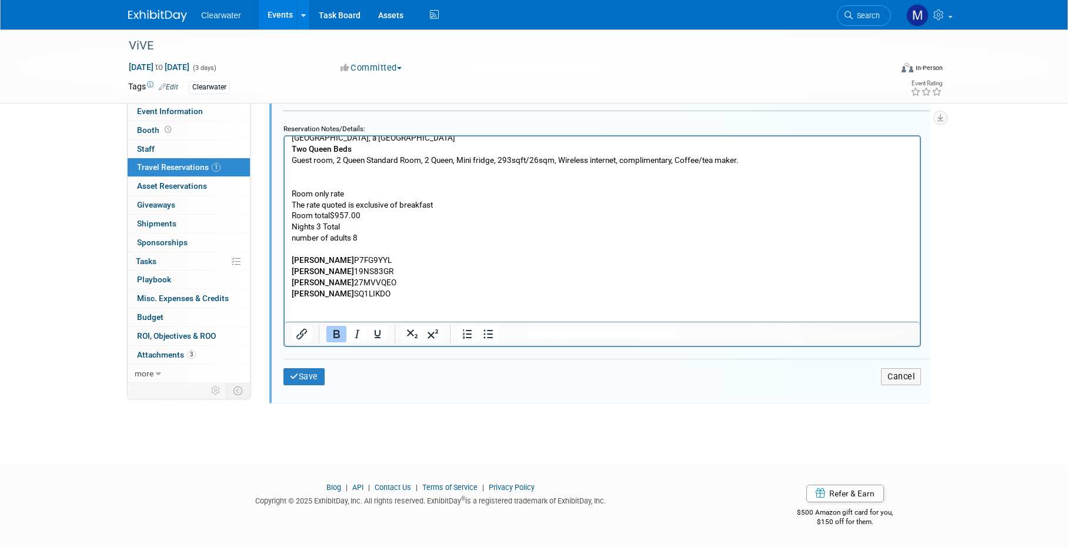
click at [350, 288] on p "[PERSON_NAME] 19NS83GR [PERSON_NAME] 27MVVQEO [PERSON_NAME] SQ1LIKDO" at bounding box center [603, 299] width 622 height 67
click at [390, 285] on p "[PERSON_NAME] 19NS83GR [PERSON_NAME] 27MVVQEO [PERSON_NAME] SQ1LIKDO" at bounding box center [603, 299] width 622 height 67
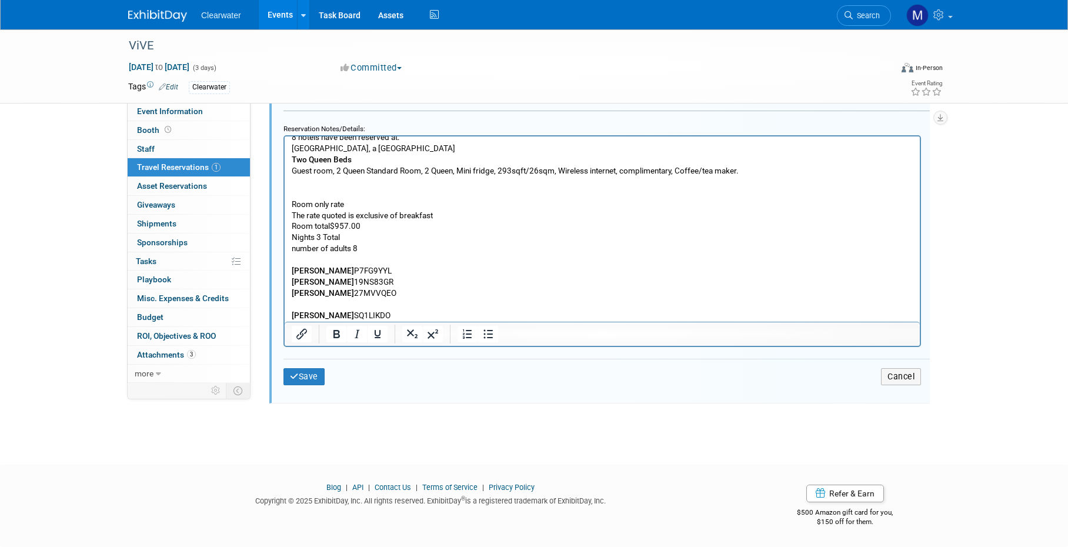
click at [466, 276] on p "[PERSON_NAME] 19NS83GR [PERSON_NAME] 27MVVQEO [PERSON_NAME] SQ1LIKDO" at bounding box center [603, 315] width 622 height 78
click at [389, 299] on p "[PERSON_NAME] 19NS83GR [PERSON_NAME] 27MVVQEO [PERSON_NAME] SQ1LIKDO" at bounding box center [603, 315] width 622 height 78
click at [397, 292] on p "[PERSON_NAME] 19NS83GR [PERSON_NAME] 27MVVQEO [PERSON_NAME] SQ1LIKDO" at bounding box center [603, 309] width 622 height 67
click at [337, 306] on p "[PERSON_NAME] 19NS83GR [PERSON_NAME] 27MVVQEO [PERSON_NAME] SQ1LIKDO [PERSON_NA…" at bounding box center [603, 315] width 622 height 78
click at [376, 310] on p "[PERSON_NAME] 19NS83GR [PERSON_NAME] 27MVVQEO [PERSON_NAME] SQ1LIKDO [PERSON_NA…" at bounding box center [603, 315] width 622 height 78
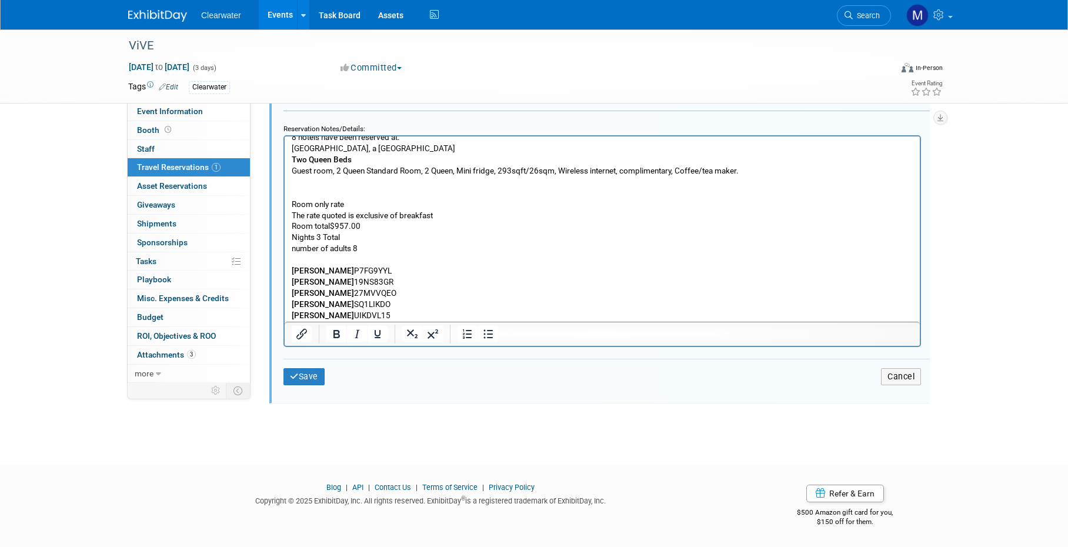
click at [336, 322] on b "[PERSON_NAME]" at bounding box center [323, 326] width 62 height 9
click at [393, 318] on p "[PERSON_NAME] 19NS83GR [PERSON_NAME] 27MVVQEO [PERSON_NAME] SQ1LIKDO [PERSON_NA…" at bounding box center [603, 320] width 622 height 89
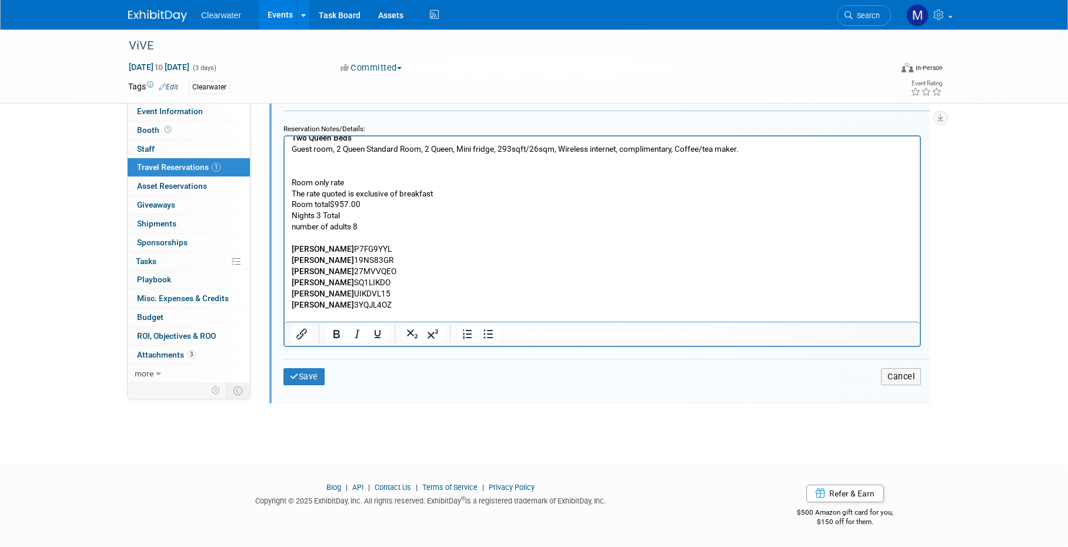
scroll to position [45, 0]
click at [354, 309] on b "[PERSON_NAME]" at bounding box center [323, 313] width 62 height 9
click at [412, 304] on p "[PERSON_NAME] 19NS83GR [PERSON_NAME] 27MVVQEO [PERSON_NAME] SQ1LIKDO [PERSON_NA…" at bounding box center [603, 302] width 622 height 100
click at [333, 320] on b "[PERSON_NAME]" at bounding box center [323, 324] width 62 height 9
click at [482, 276] on p "[PERSON_NAME] 19NS83GR [PERSON_NAME] 27MVVQEO [PERSON_NAME] SQ1LIKDO [PERSON_NA…" at bounding box center [603, 307] width 622 height 111
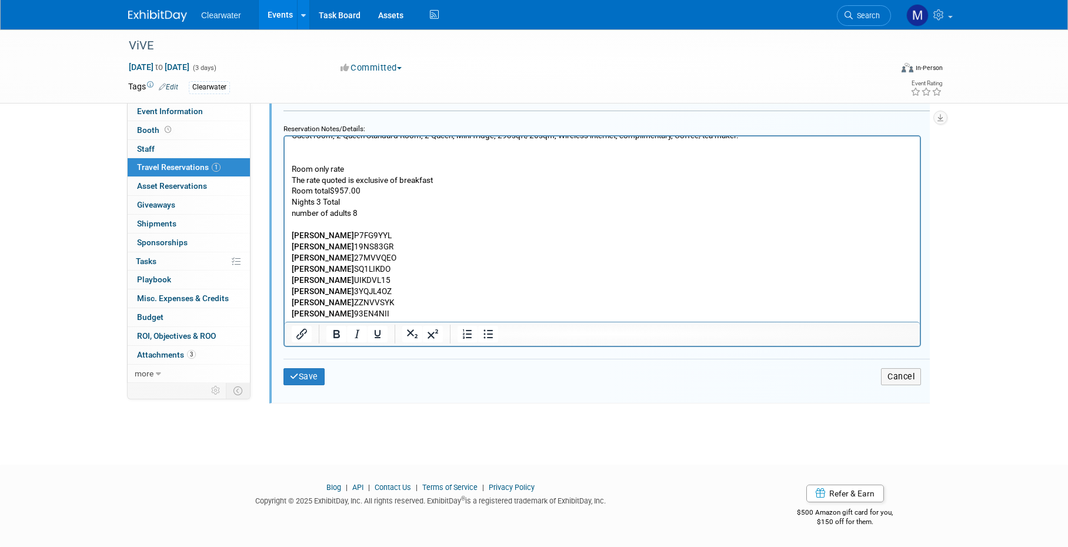
scroll to position [68, 0]
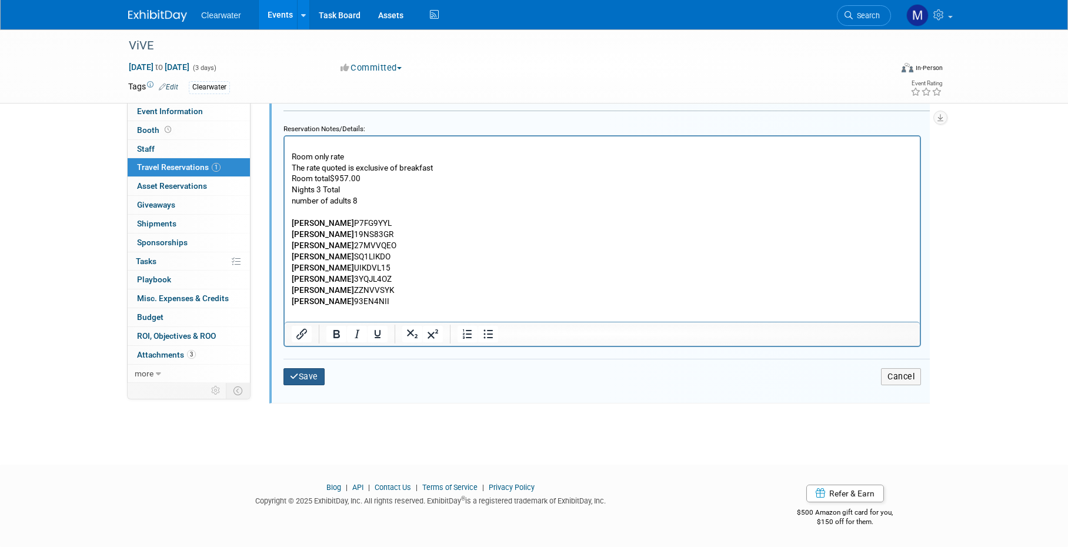
click at [304, 385] on button "Save" at bounding box center [304, 376] width 41 height 17
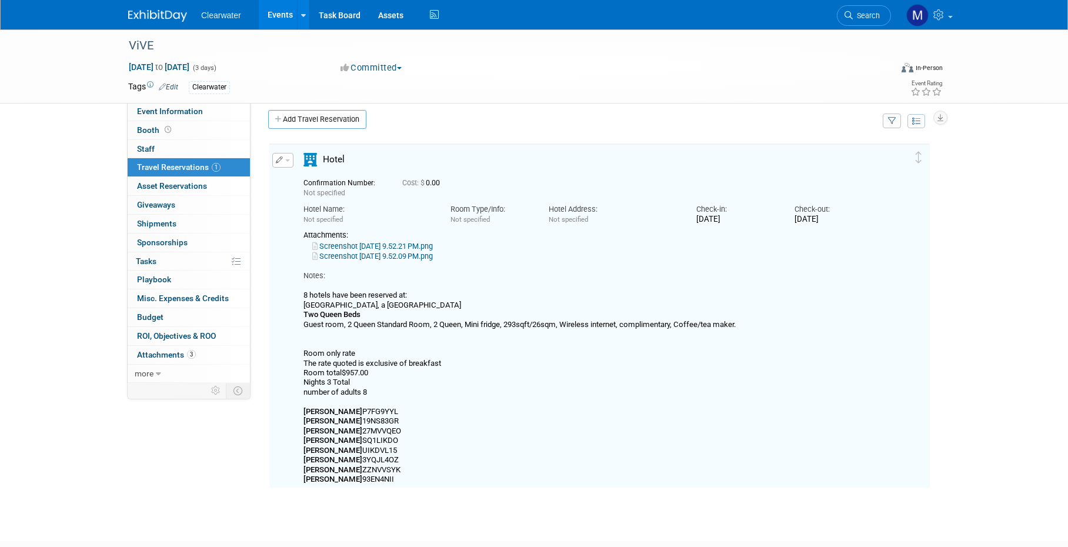
scroll to position [6, 0]
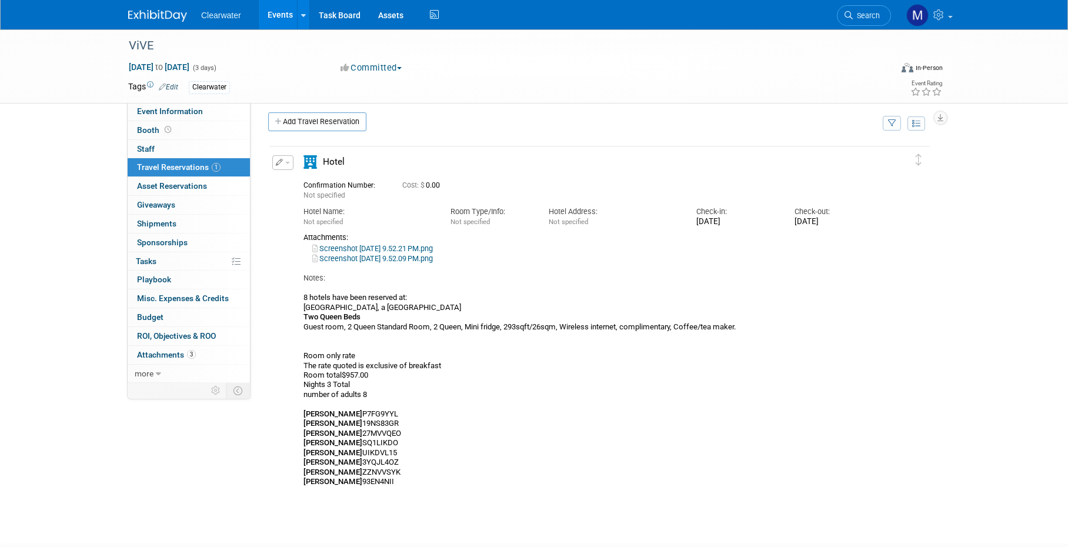
click at [279, 160] on icon "button" at bounding box center [280, 162] width 8 height 7
click at [325, 175] on button "Edit Reservation" at bounding box center [322, 183] width 99 height 17
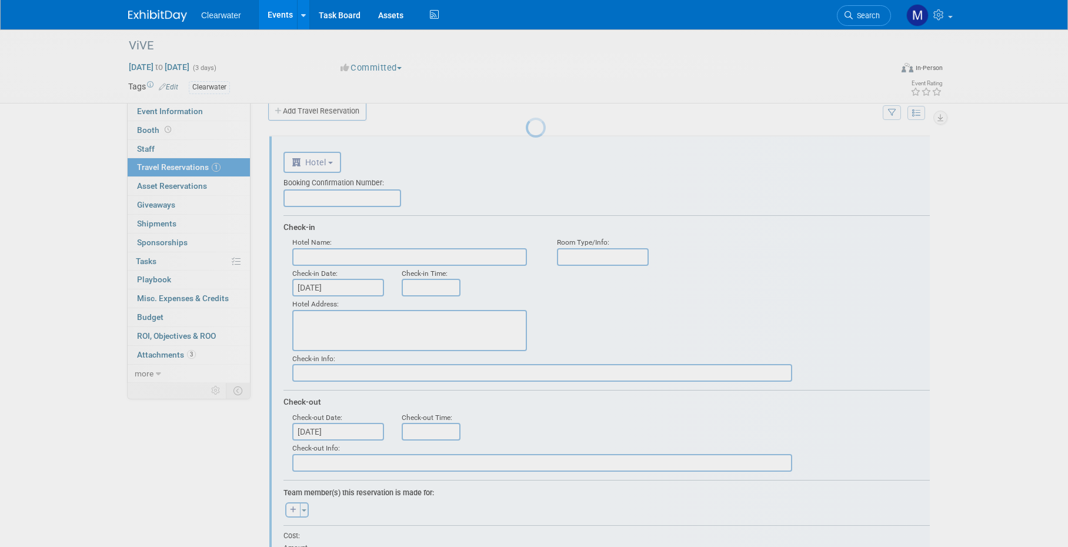
scroll to position [19, 0]
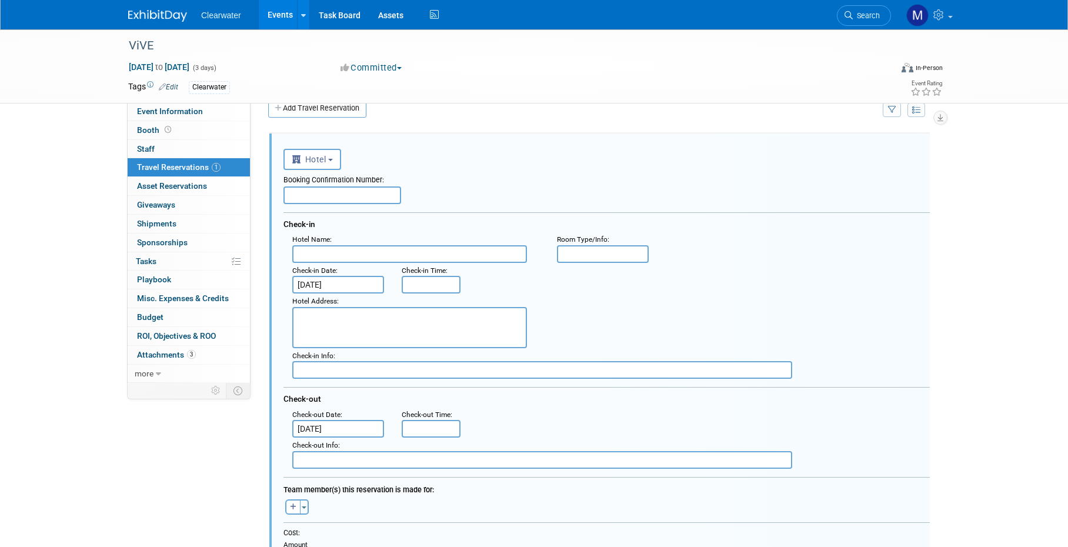
click at [372, 328] on textarea at bounding box center [409, 327] width 235 height 41
paste textarea "[STREET_ADDRESS][PERSON_NAME][US_STATE]"
type textarea "[STREET_ADDRESS][PERSON_NAME][US_STATE]"
click at [723, 302] on div "Hotel Address : [STREET_ADDRESS][PERSON_NAME][US_STATE]" at bounding box center [611, 321] width 655 height 55
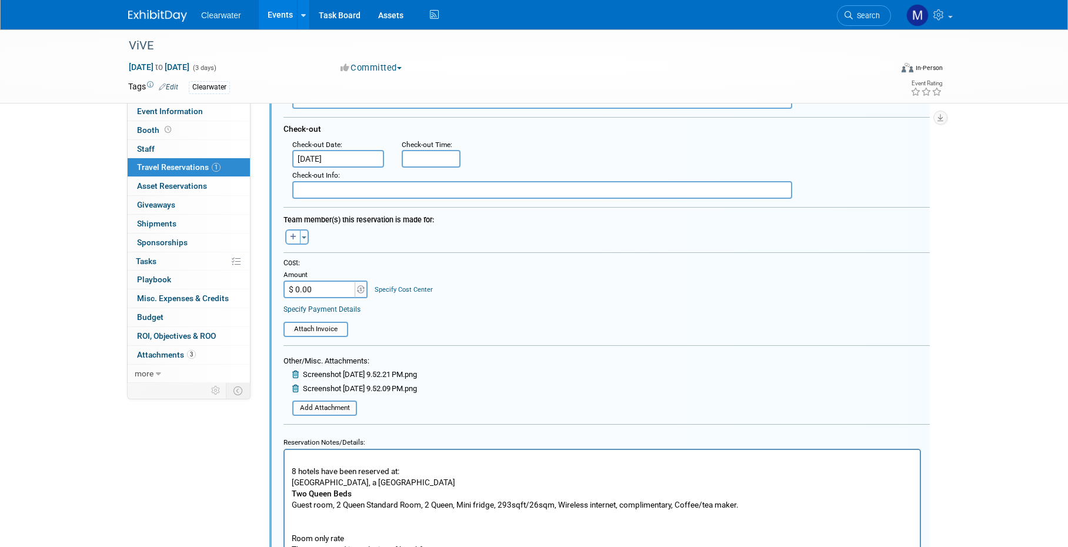
scroll to position [23, 0]
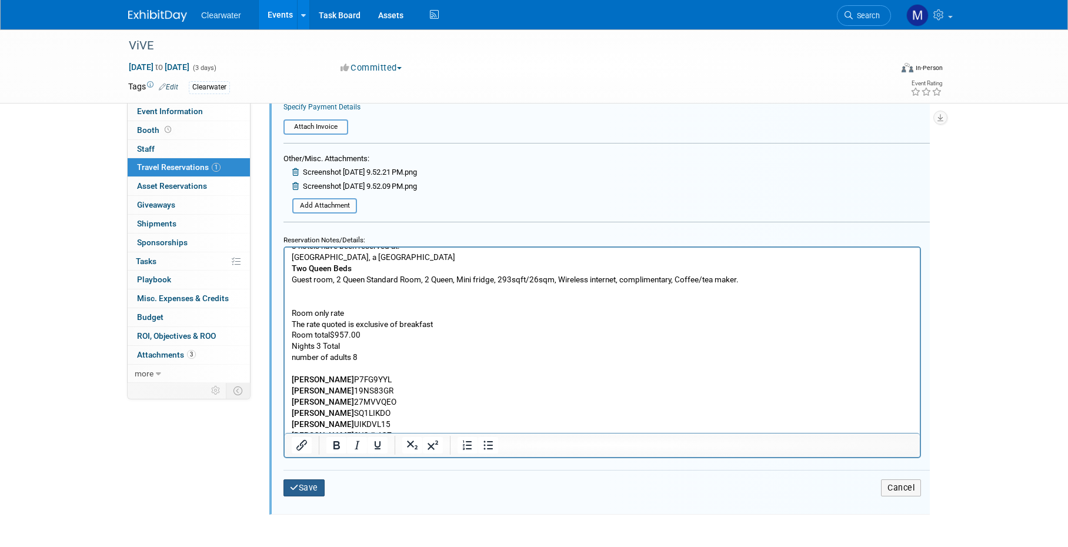
click at [322, 496] on button "Save" at bounding box center [304, 487] width 41 height 17
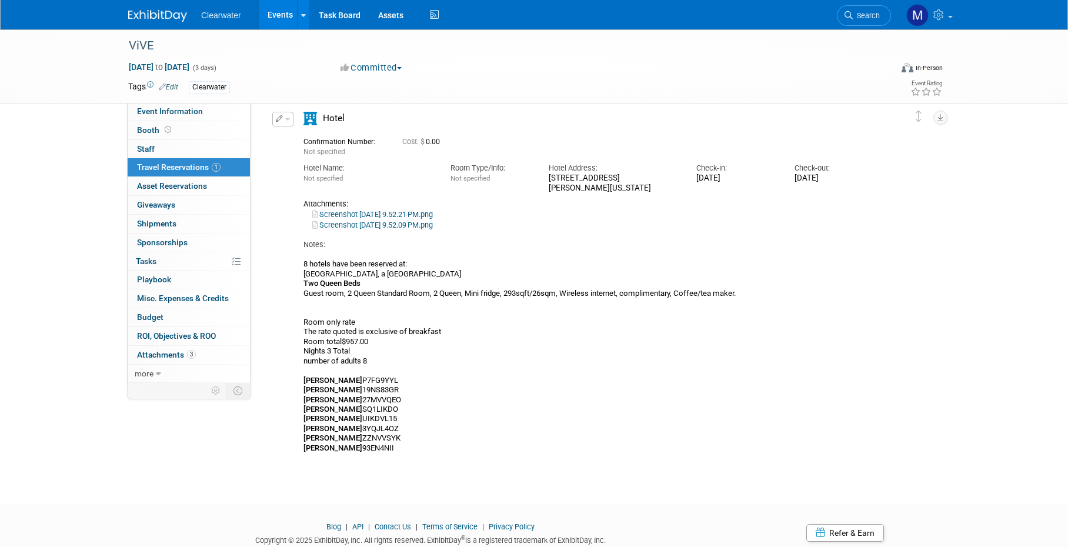
scroll to position [52, 0]
